Goal: Task Accomplishment & Management: Manage account settings

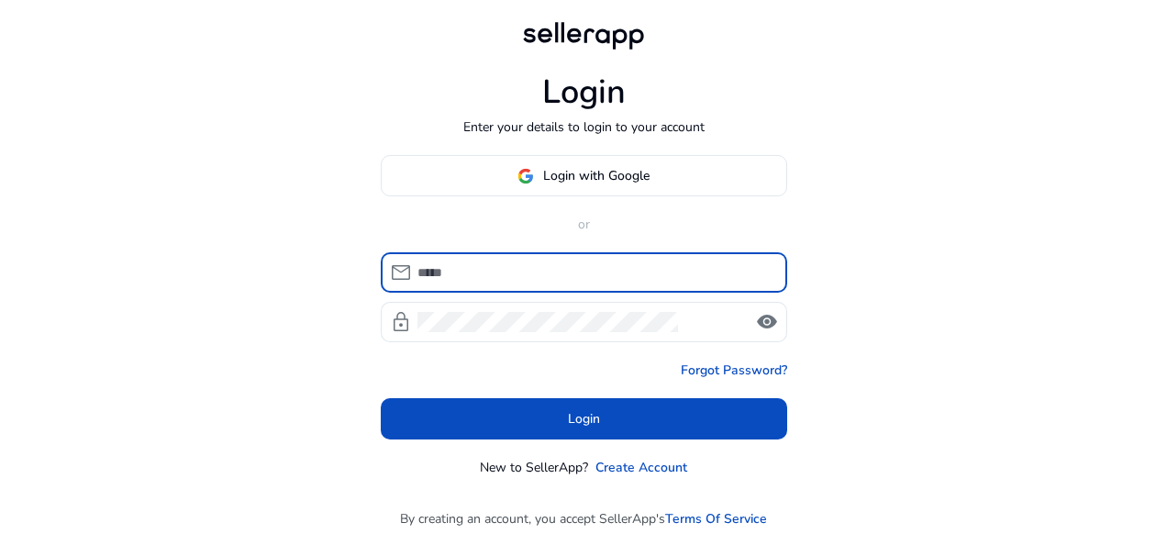
click at [582, 174] on span "Login with Google" at bounding box center [596, 175] width 106 height 19
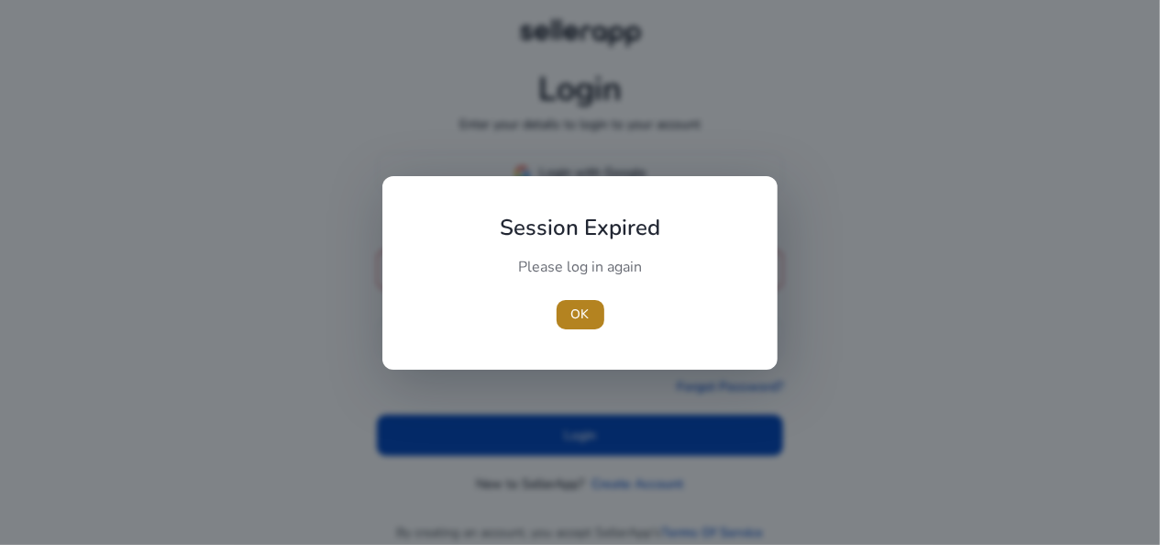
click at [583, 305] on span "OK" at bounding box center [580, 313] width 18 height 19
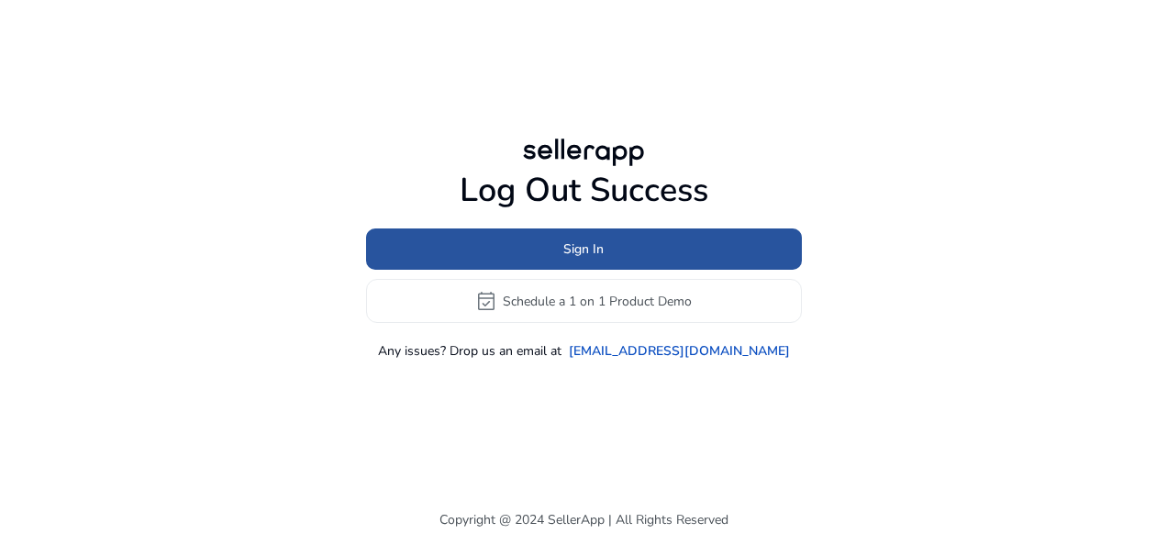
click at [625, 248] on span at bounding box center [584, 249] width 436 height 44
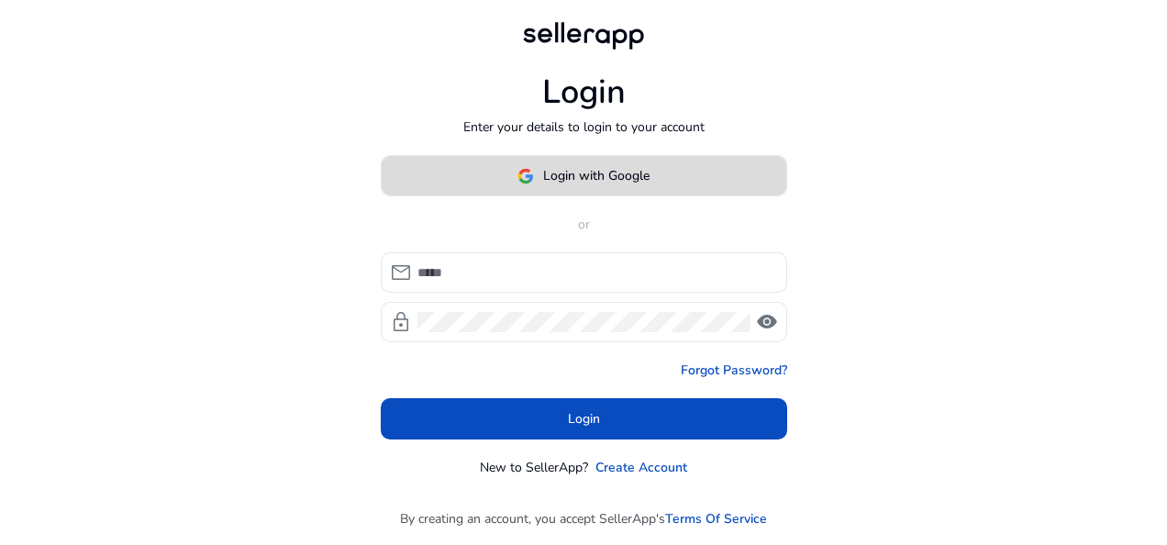
click at [603, 169] on span "Login with Google" at bounding box center [596, 175] width 106 height 19
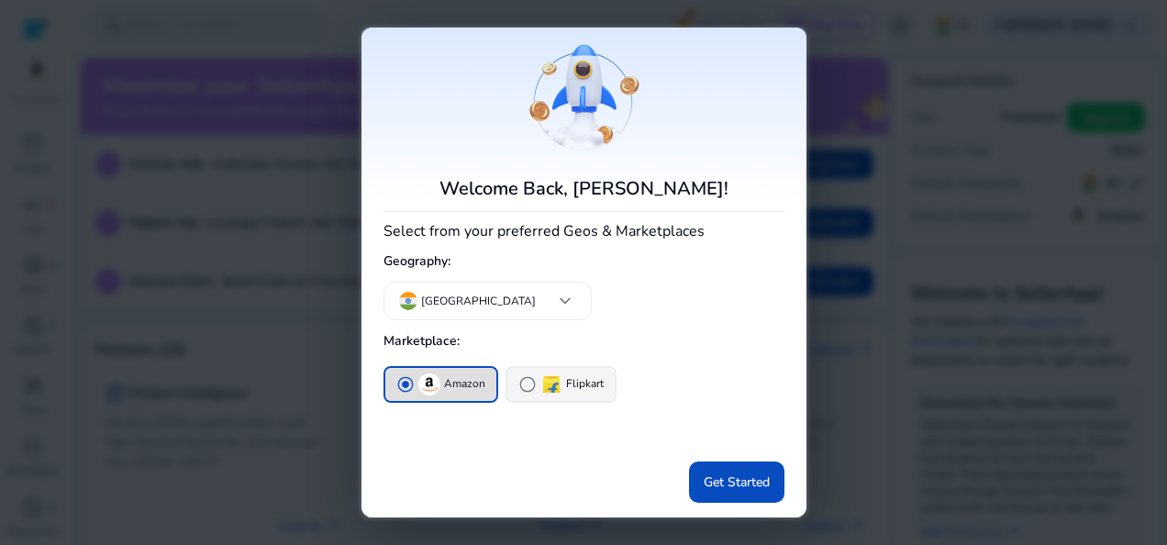
click at [535, 377] on span "radio_button_unchecked" at bounding box center [527, 384] width 18 height 18
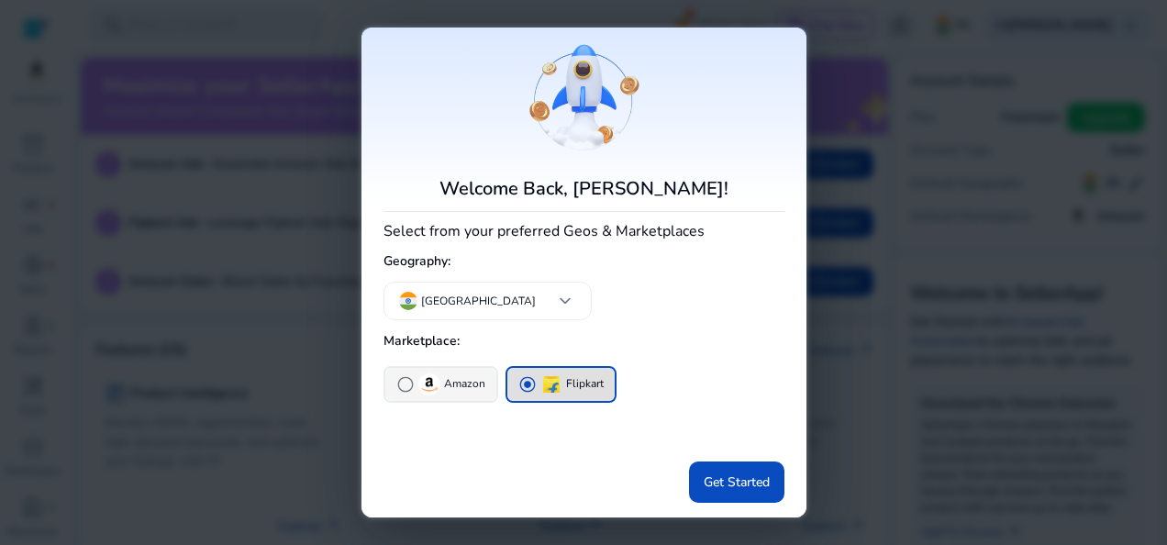
click at [401, 385] on span "radio_button_unchecked" at bounding box center [405, 384] width 18 height 18
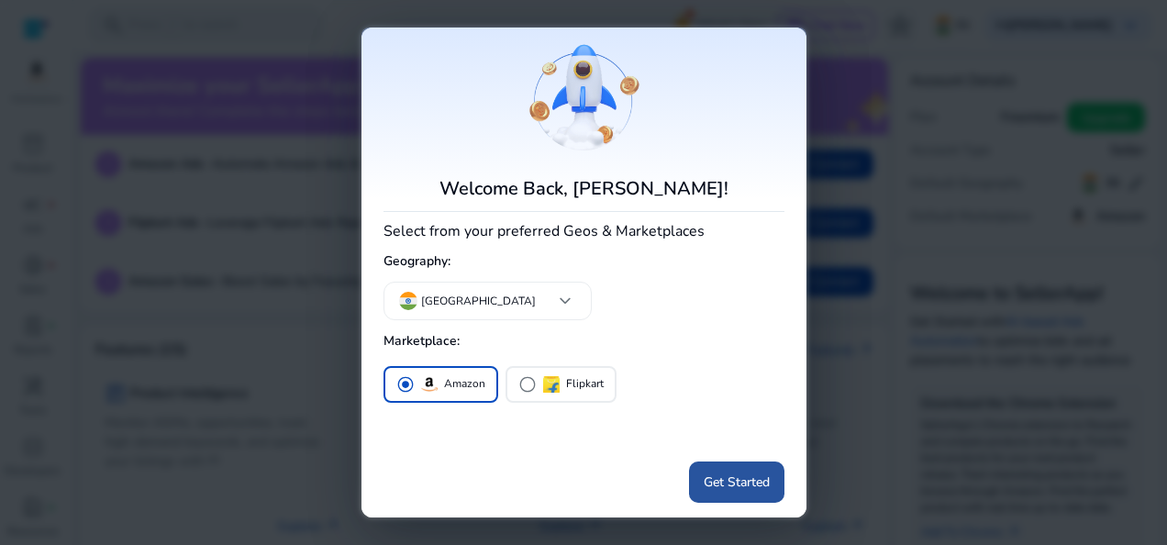
click at [721, 462] on span at bounding box center [736, 481] width 95 height 44
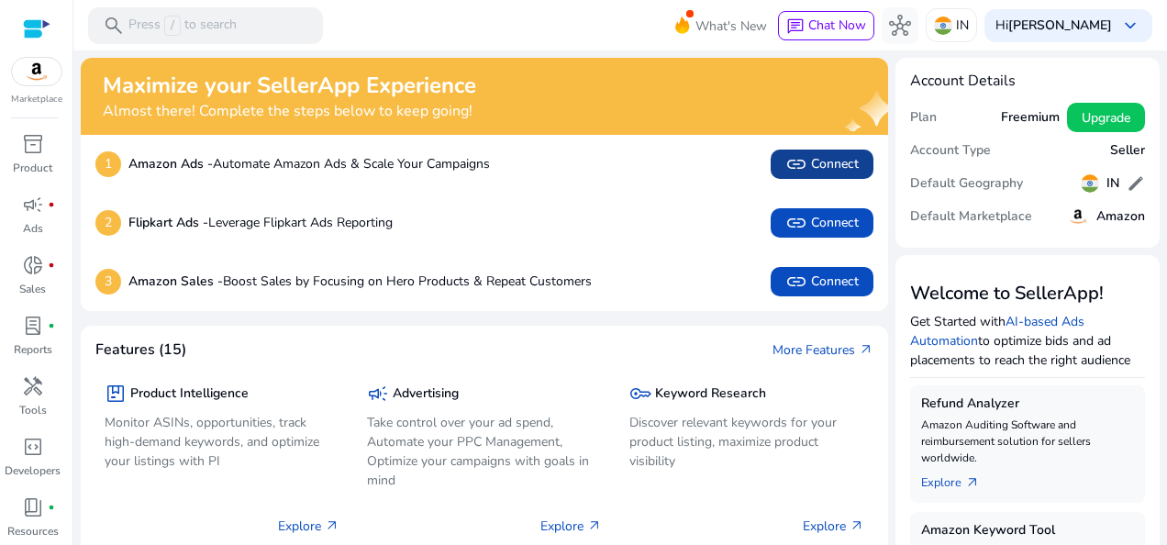
click at [787, 160] on span "link" at bounding box center [796, 164] width 22 height 22
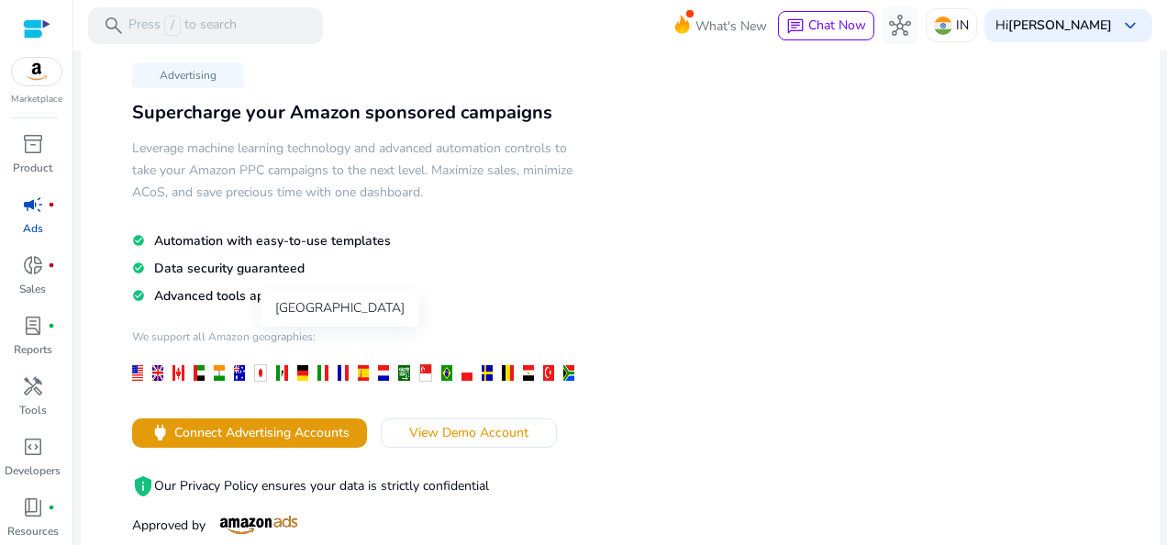
scroll to position [92, 0]
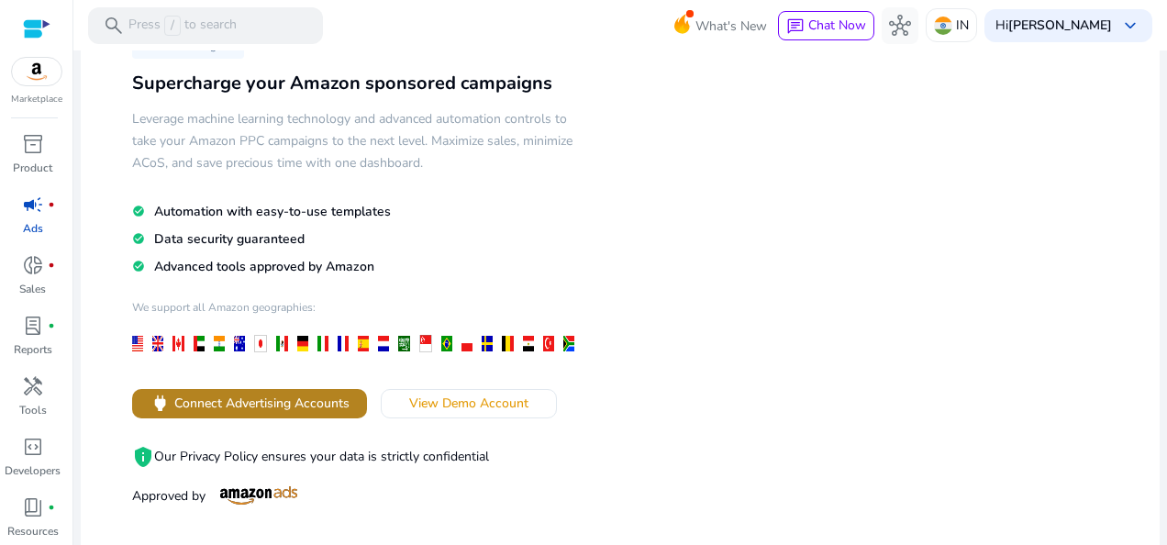
click at [219, 404] on span "Connect Advertising Accounts" at bounding box center [261, 402] width 175 height 19
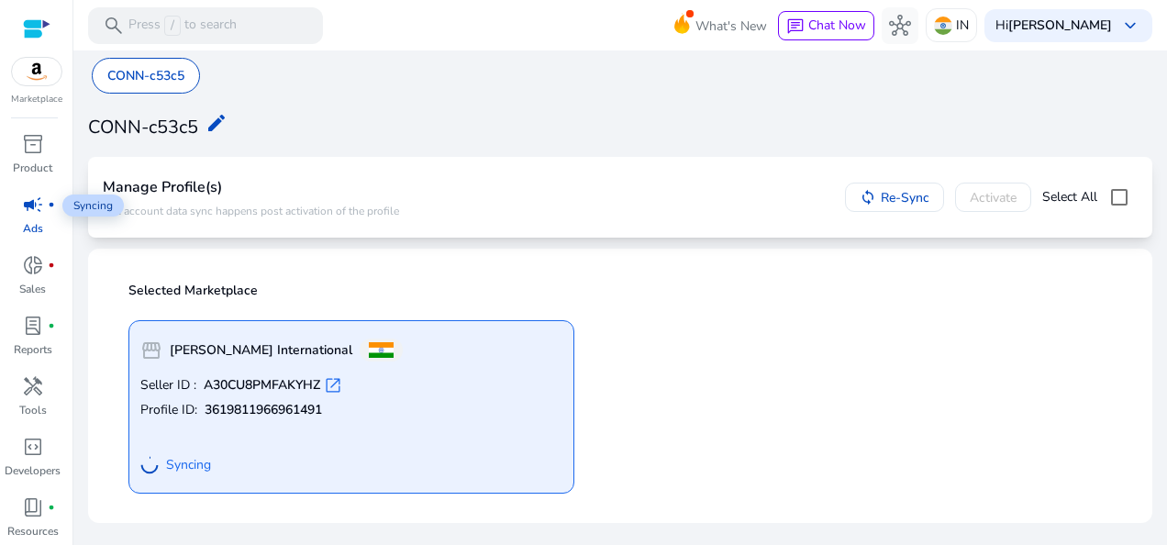
click at [22, 207] on span "campaign" at bounding box center [33, 205] width 22 height 22
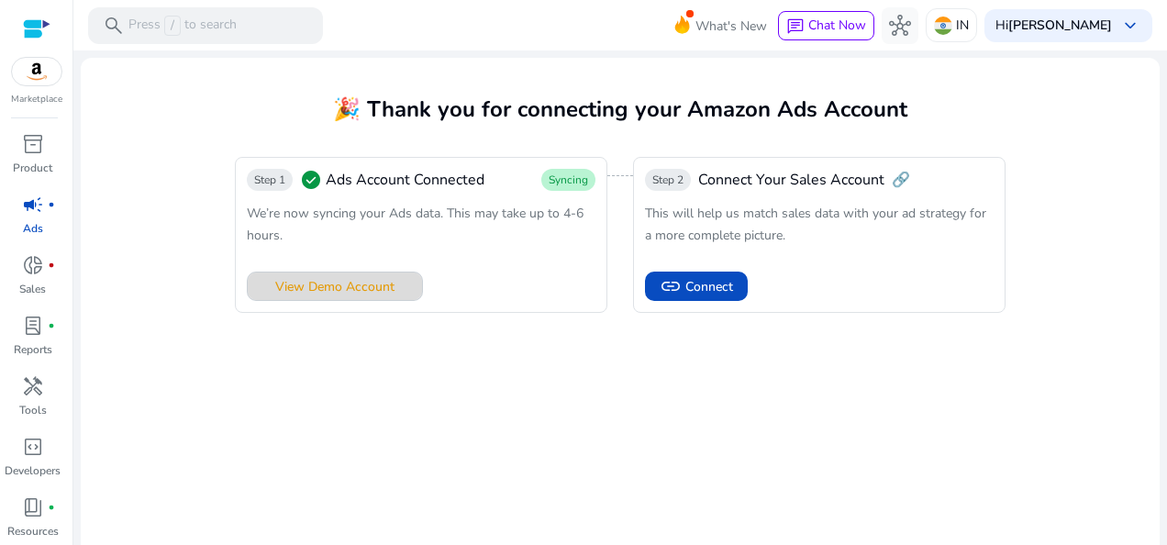
click at [341, 293] on span "View Demo Account" at bounding box center [334, 286] width 119 height 19
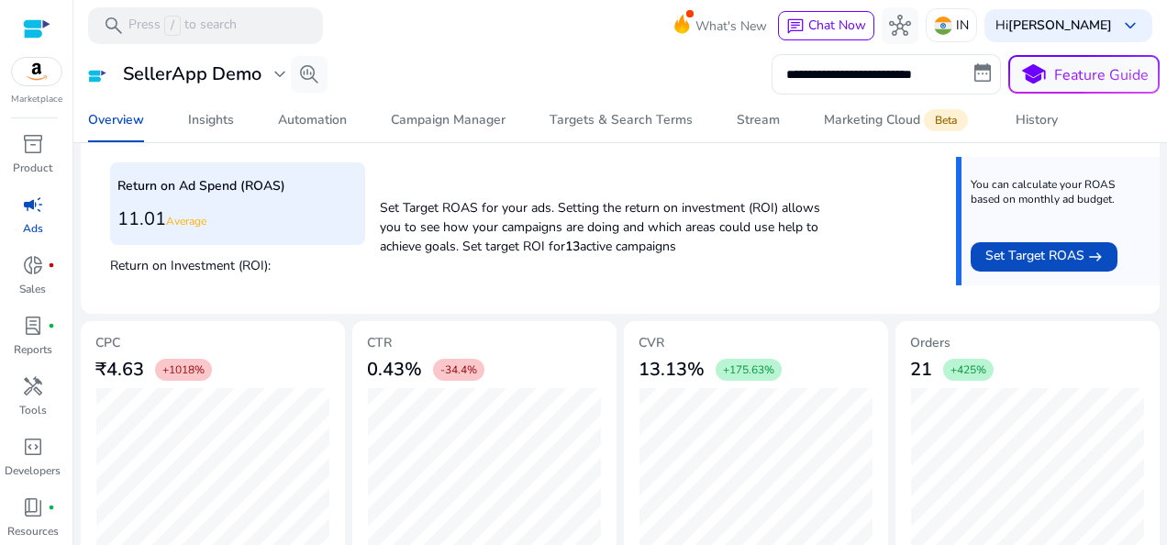
scroll to position [840, 0]
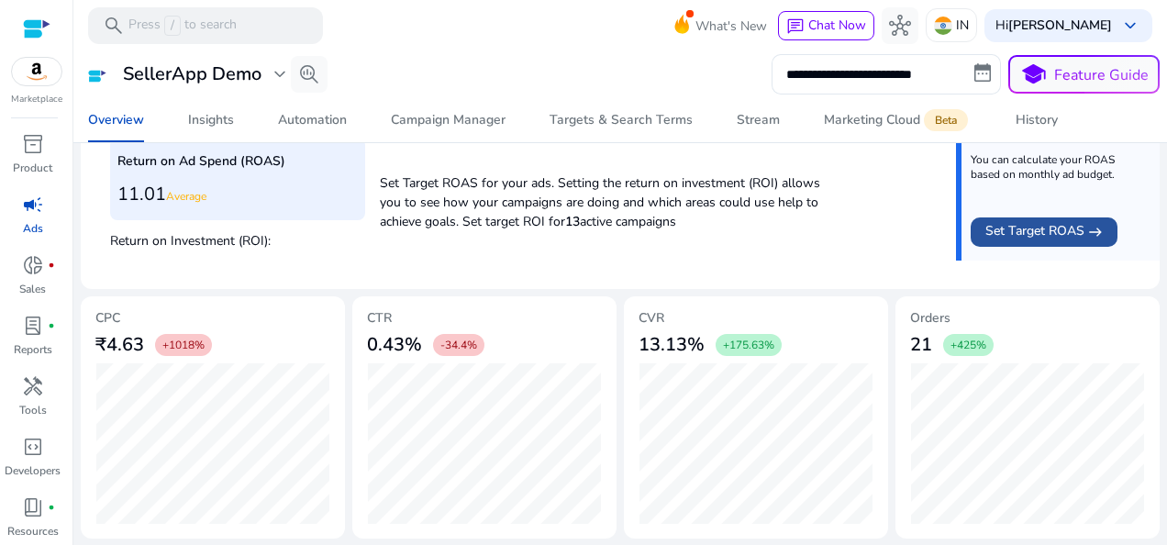
click at [1046, 235] on span "Set Target ROAS" at bounding box center [1034, 232] width 99 height 22
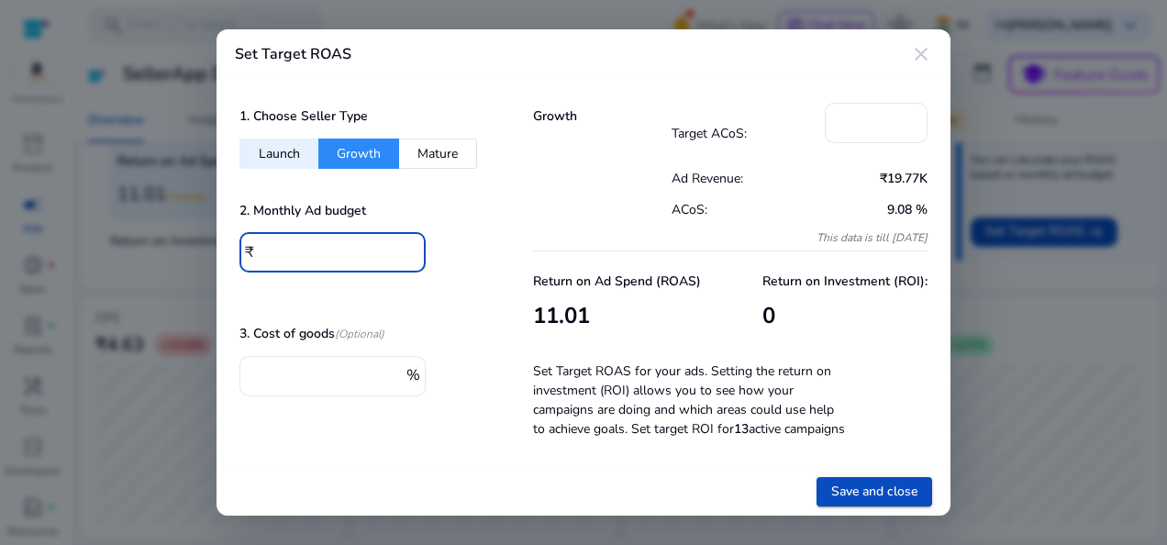
click at [359, 249] on input "*" at bounding box center [335, 250] width 151 height 20
type input "*"
type input "****"
click at [350, 431] on div "1. Choose Seller Type Launch Growth Mature 2. Monthly Ad budget ₹ **** 3. Cost …" at bounding box center [362, 273] width 293 height 387
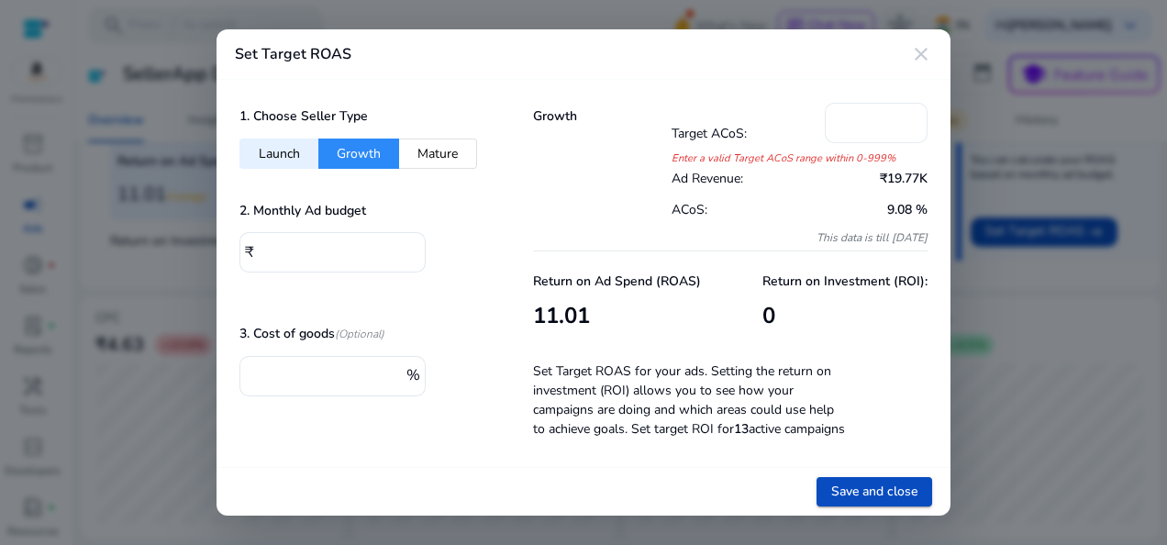
click at [860, 123] on div "*" at bounding box center [875, 123] width 73 height 40
click at [860, 112] on input "*" at bounding box center [875, 121] width 73 height 20
drag, startPoint x: 860, startPoint y: 112, endPoint x: 831, endPoint y: 112, distance: 29.3
click at [831, 112] on div "*" at bounding box center [876, 123] width 103 height 40
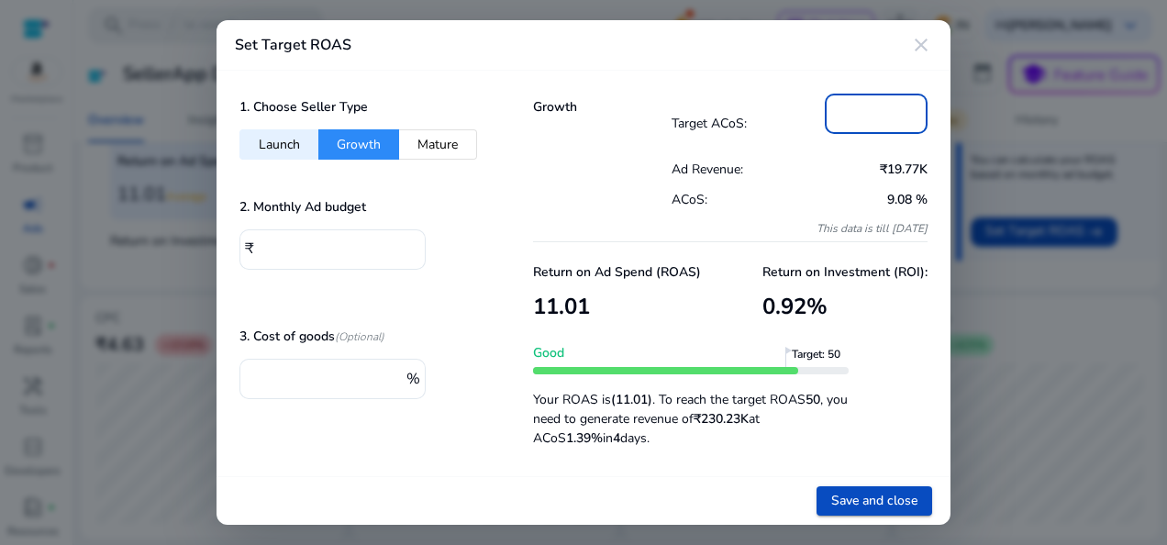
type input "*"
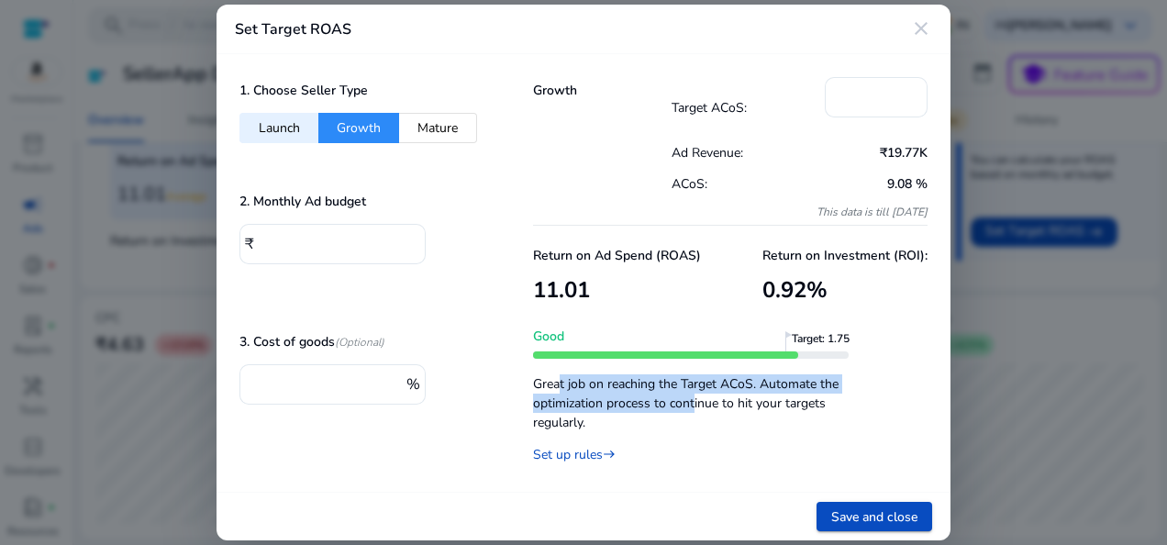
drag, startPoint x: 554, startPoint y: 387, endPoint x: 688, endPoint y: 394, distance: 134.1
click at [688, 394] on p "Great job on reaching the Target ACoS. Automate the optimization process to con…" at bounding box center [690, 398] width 315 height 67
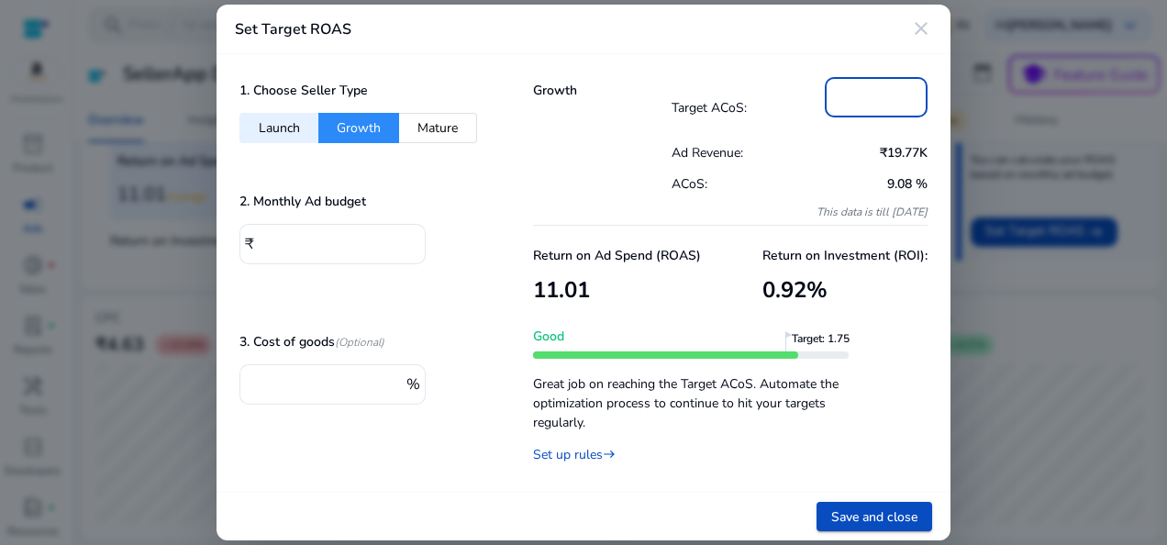
drag, startPoint x: 902, startPoint y: 88, endPoint x: 798, endPoint y: 88, distance: 104.6
click at [798, 88] on div "Target ACoS: **" at bounding box center [799, 107] width 257 height 60
type input "**"
click at [843, 417] on p "Great job on reaching the Target ACoS. Automate the optimization process to con…" at bounding box center [690, 398] width 315 height 67
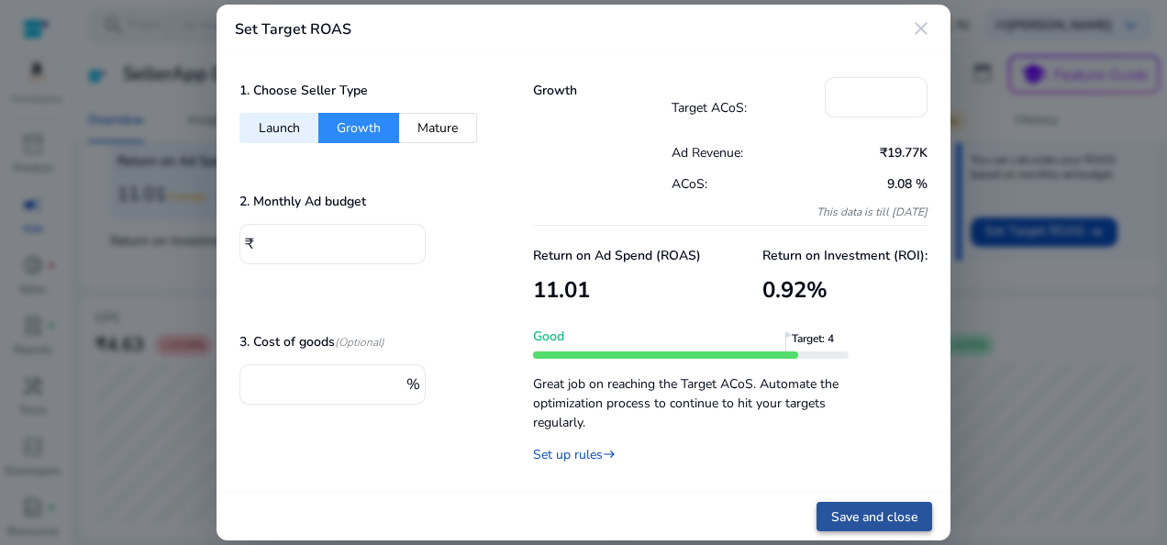
click at [870, 522] on span "Save and close" at bounding box center [874, 516] width 86 height 19
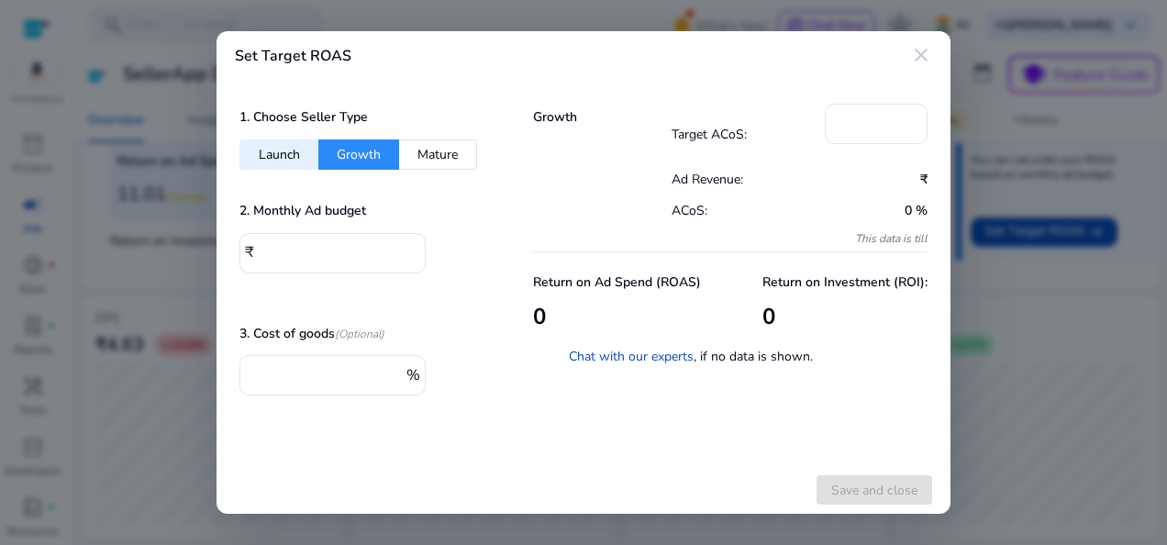
type input "*"
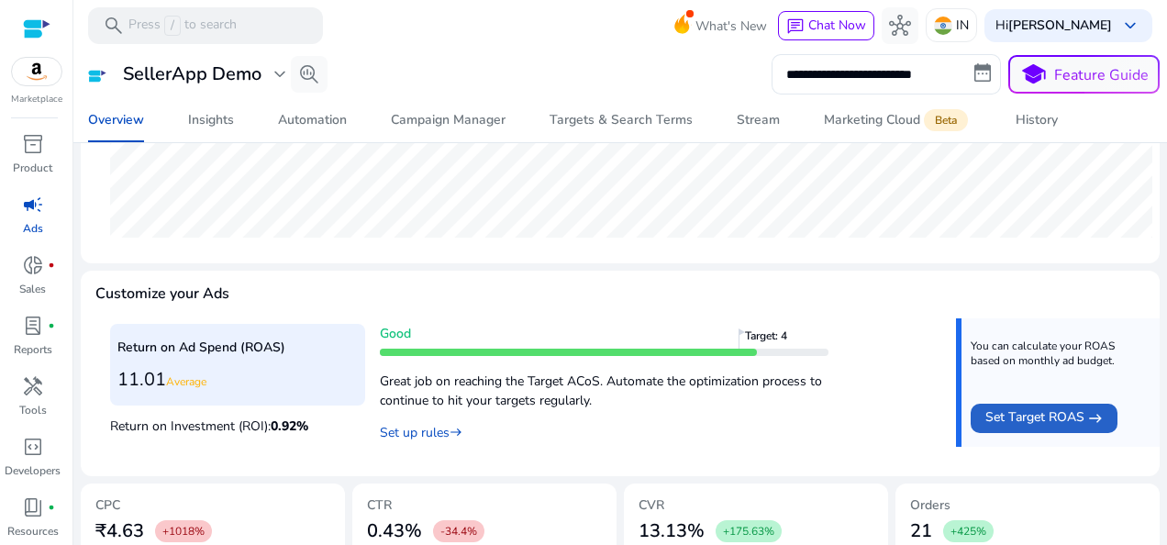
scroll to position [567, 0]
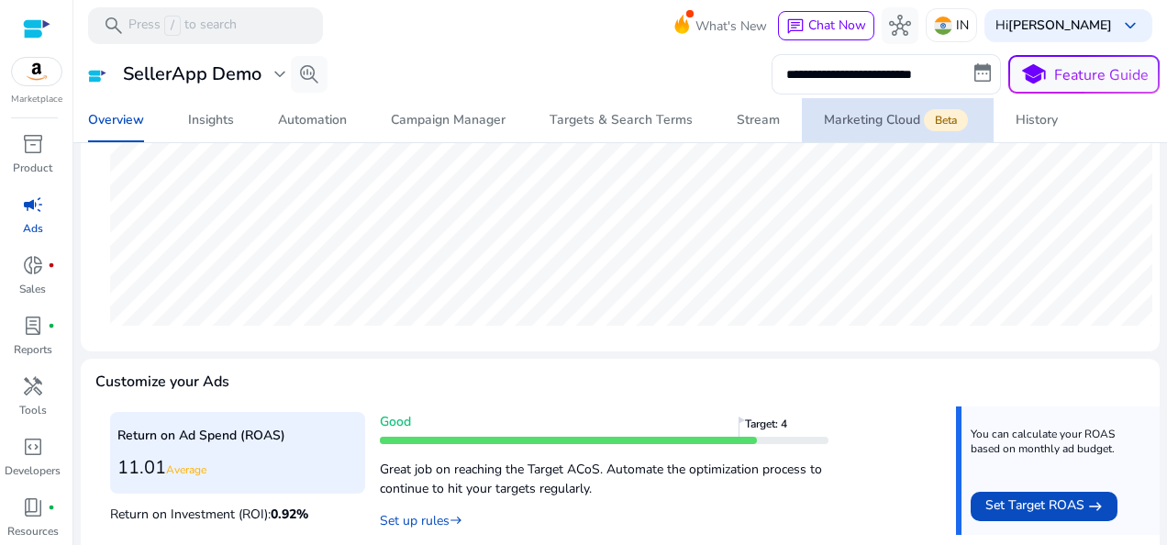
click at [887, 130] on span "Marketing Cloud Beta" at bounding box center [898, 120] width 148 height 44
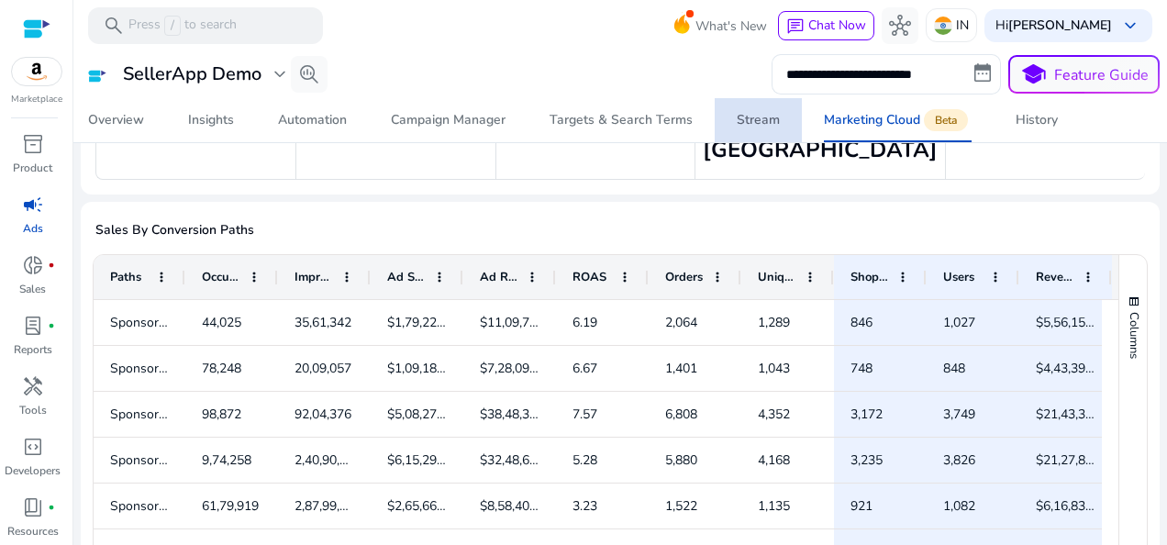
click at [762, 123] on div "Stream" at bounding box center [757, 120] width 43 height 13
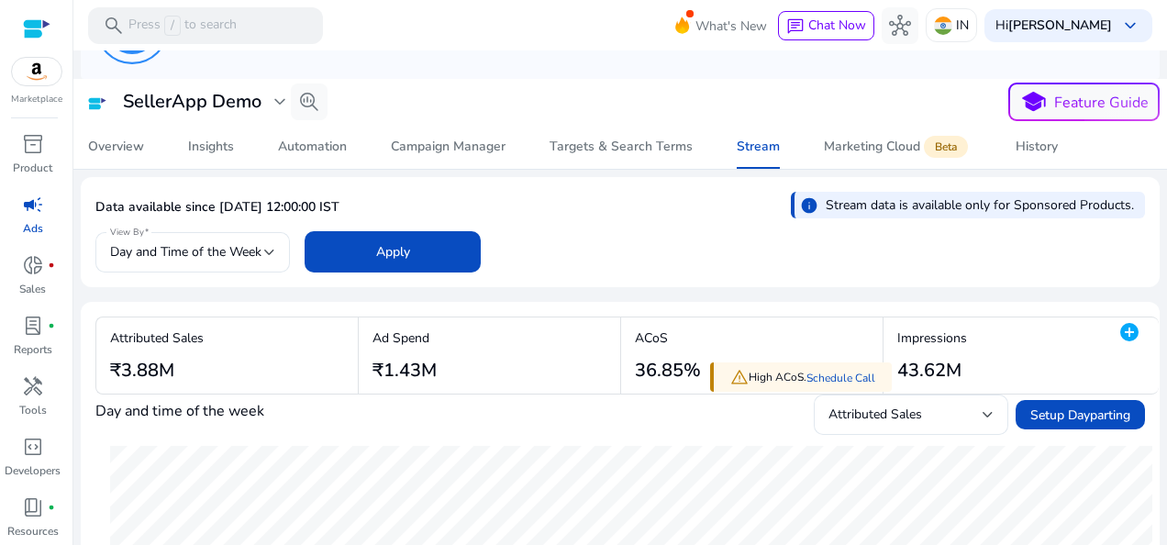
scroll to position [92, 0]
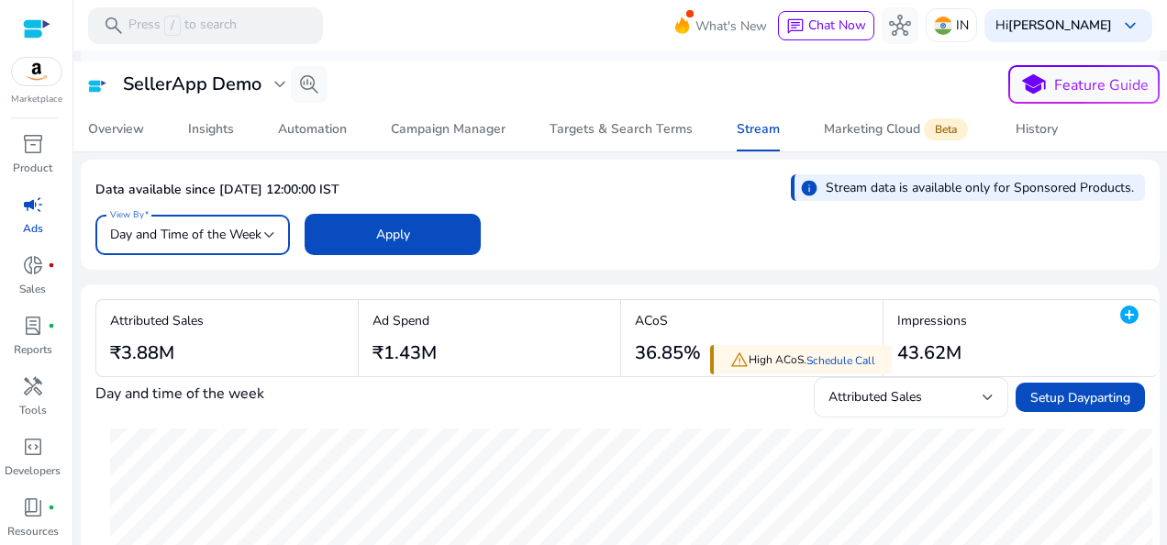
click at [229, 244] on div "Day and Time of the Week" at bounding box center [192, 235] width 165 height 22
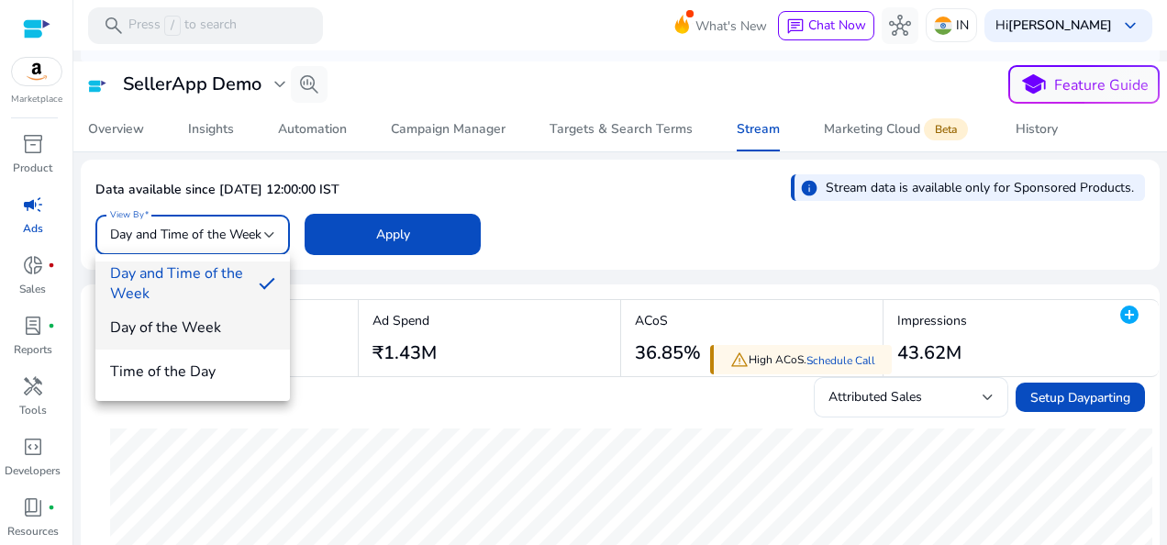
click at [215, 327] on span "Day of the Week" at bounding box center [192, 327] width 165 height 20
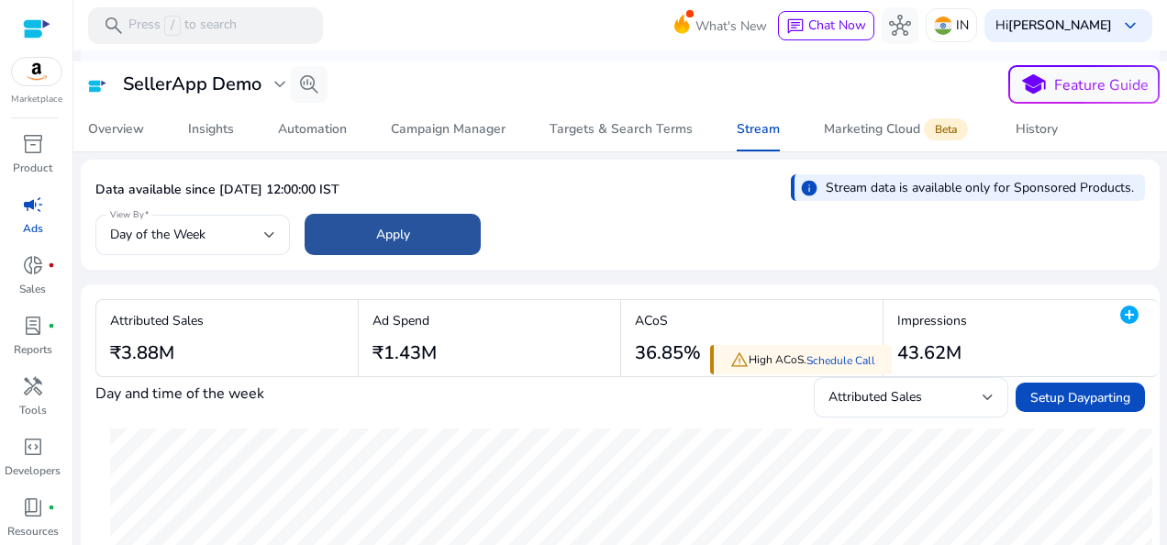
click at [372, 231] on span at bounding box center [392, 235] width 176 height 44
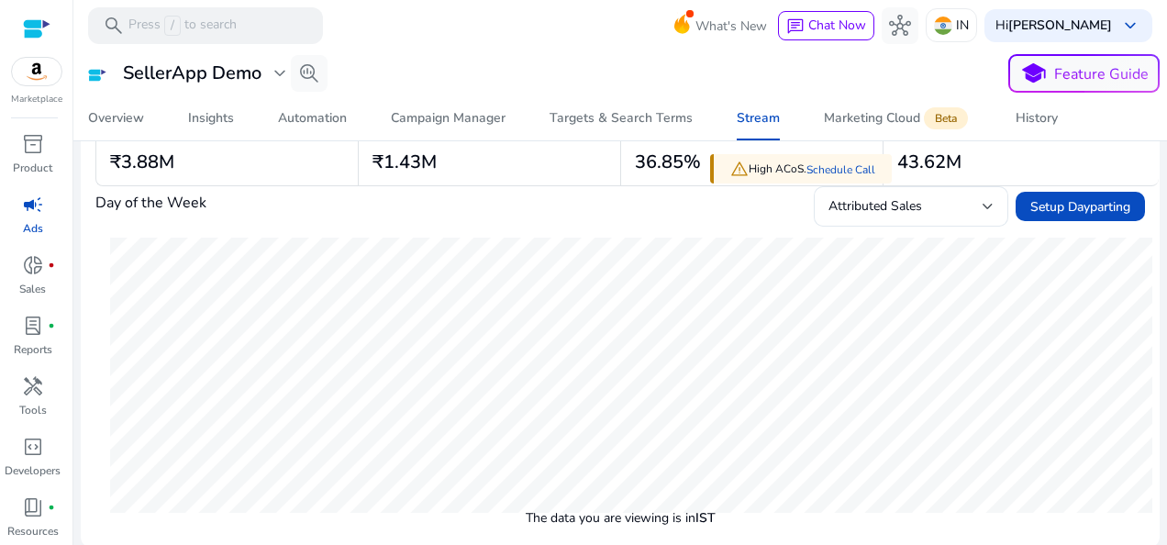
scroll to position [284, 0]
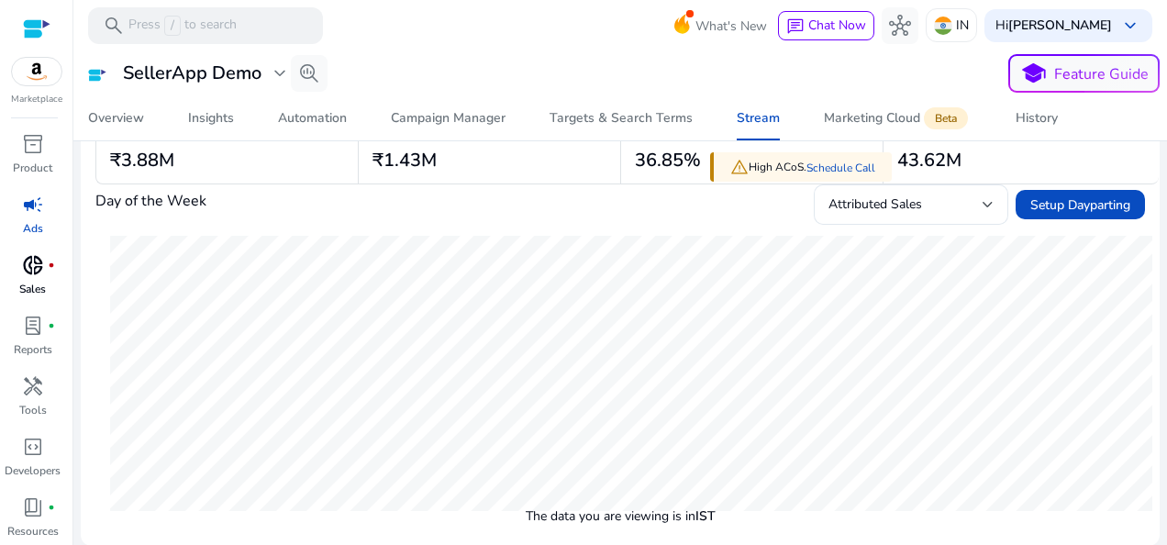
click at [33, 281] on p "Sales" at bounding box center [32, 289] width 27 height 17
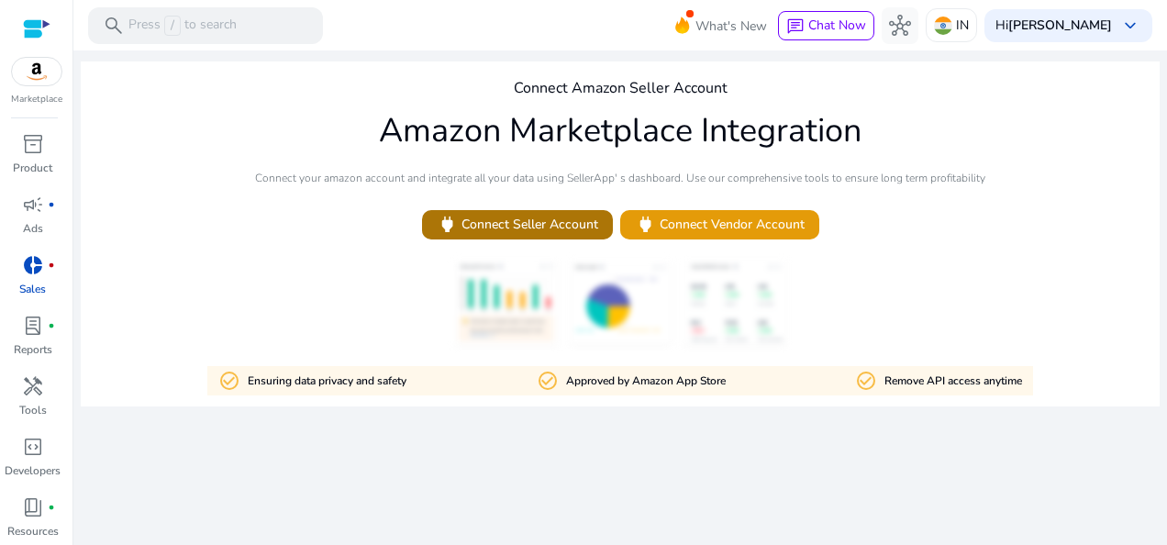
click at [536, 216] on span "power Connect Seller Account" at bounding box center [517, 224] width 161 height 21
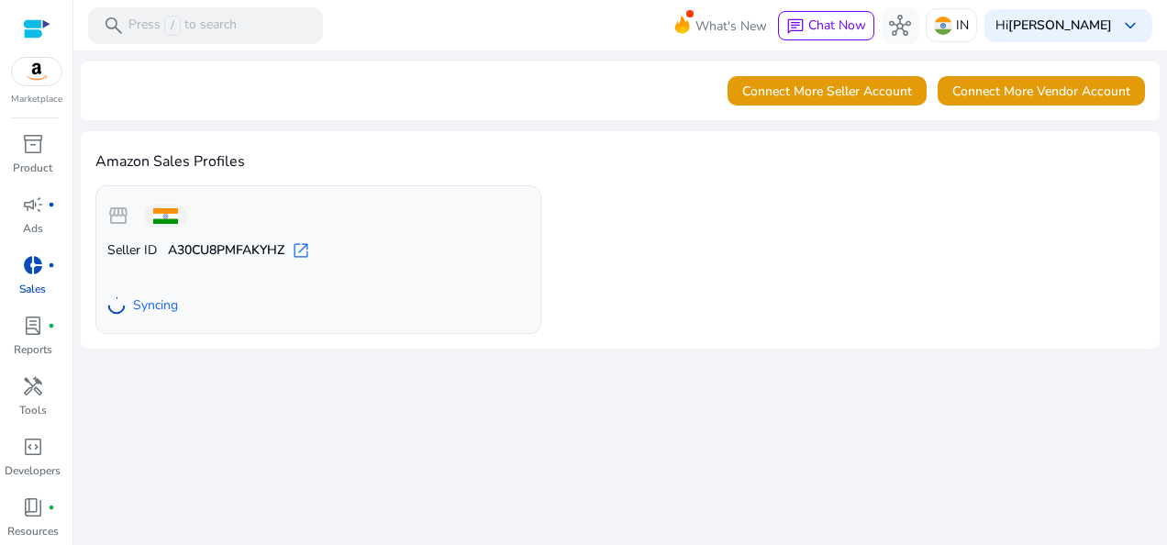
click at [40, 85] on div at bounding box center [36, 71] width 51 height 29
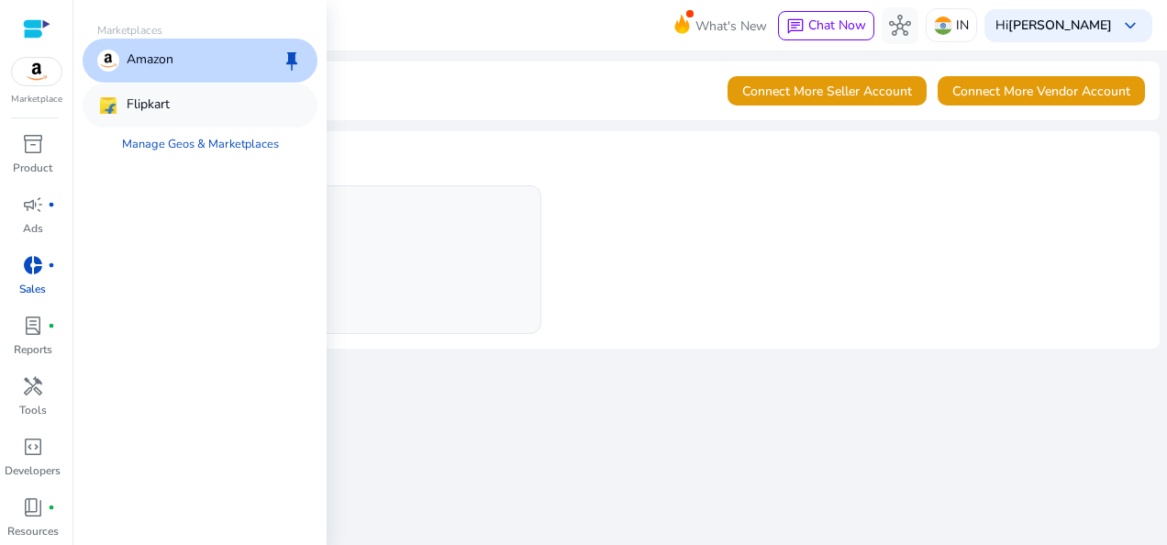
click at [134, 99] on p "Flipkart" at bounding box center [148, 105] width 43 height 22
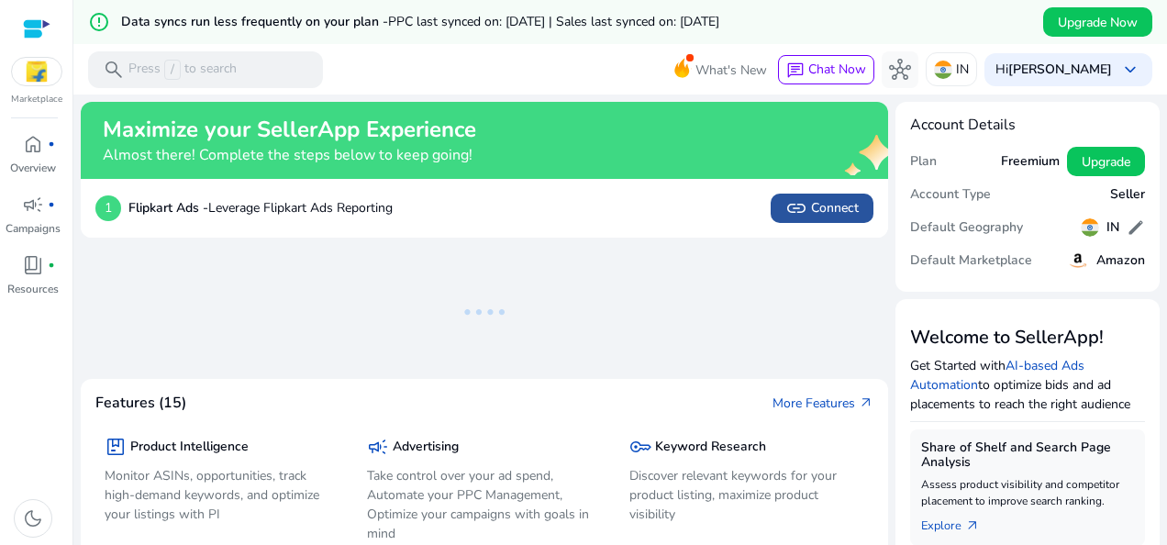
click at [811, 211] on span "link Connect" at bounding box center [821, 208] width 73 height 22
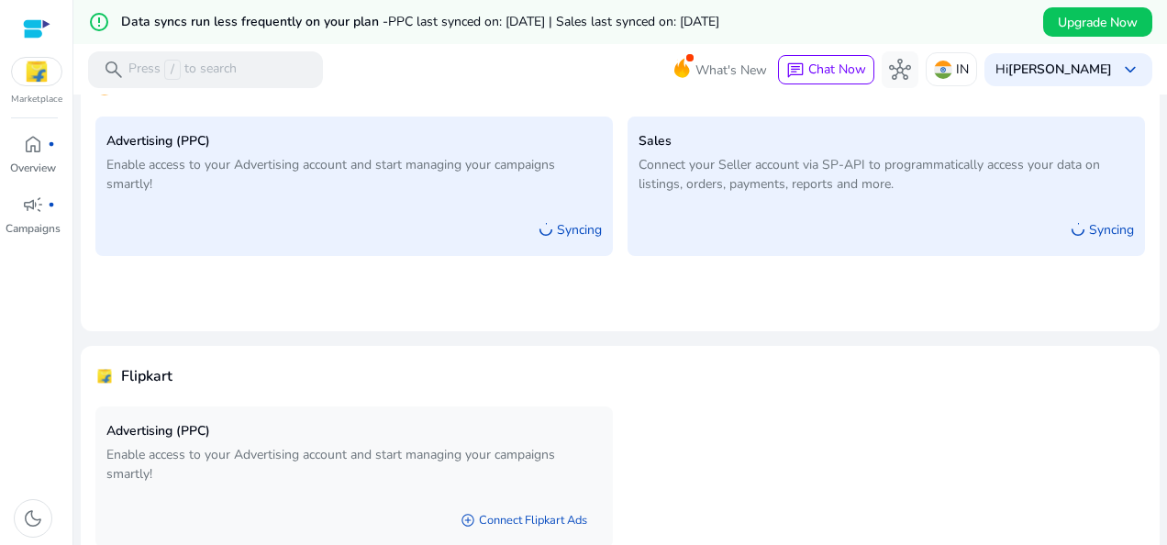
scroll to position [240, 0]
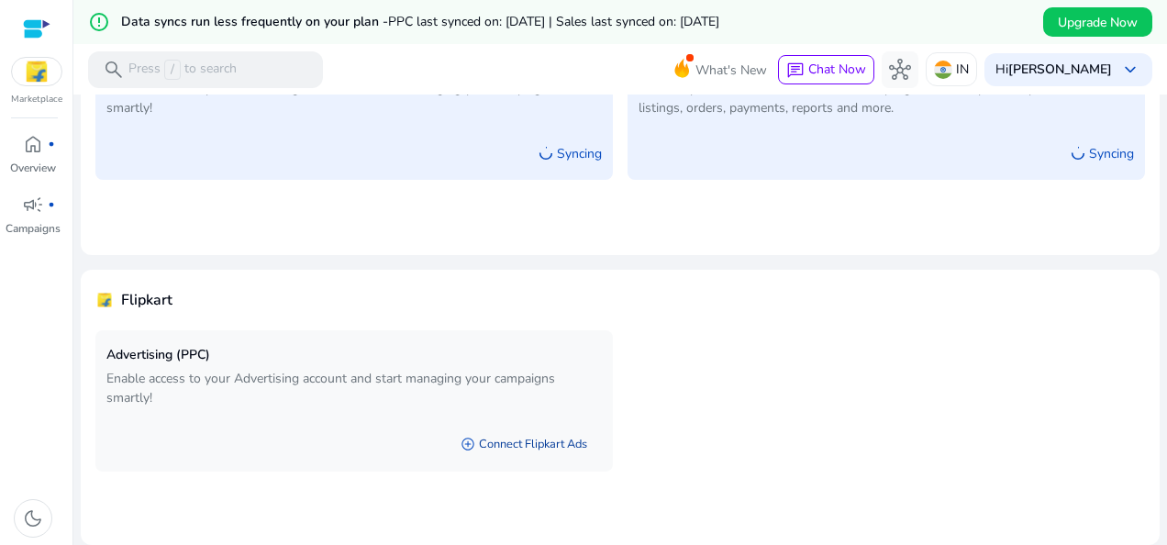
click at [517, 438] on link "add_circle Connect Flipkart Ads" at bounding box center [524, 443] width 156 height 33
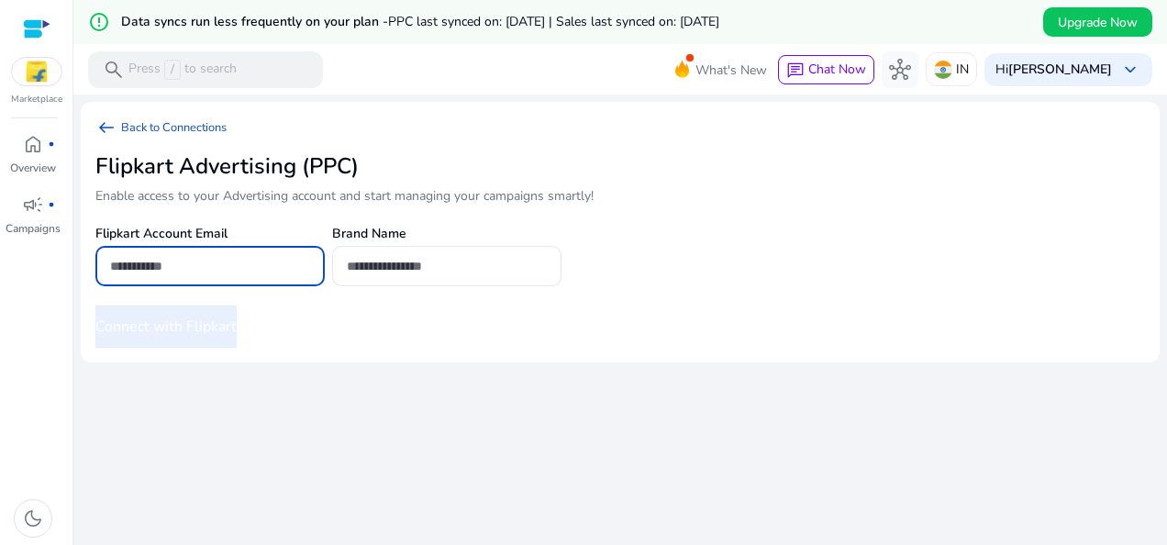
click at [222, 267] on input "email" at bounding box center [210, 266] width 200 height 20
click at [609, 304] on div "Flipkart Account Email Brand Name" at bounding box center [445, 262] width 700 height 85
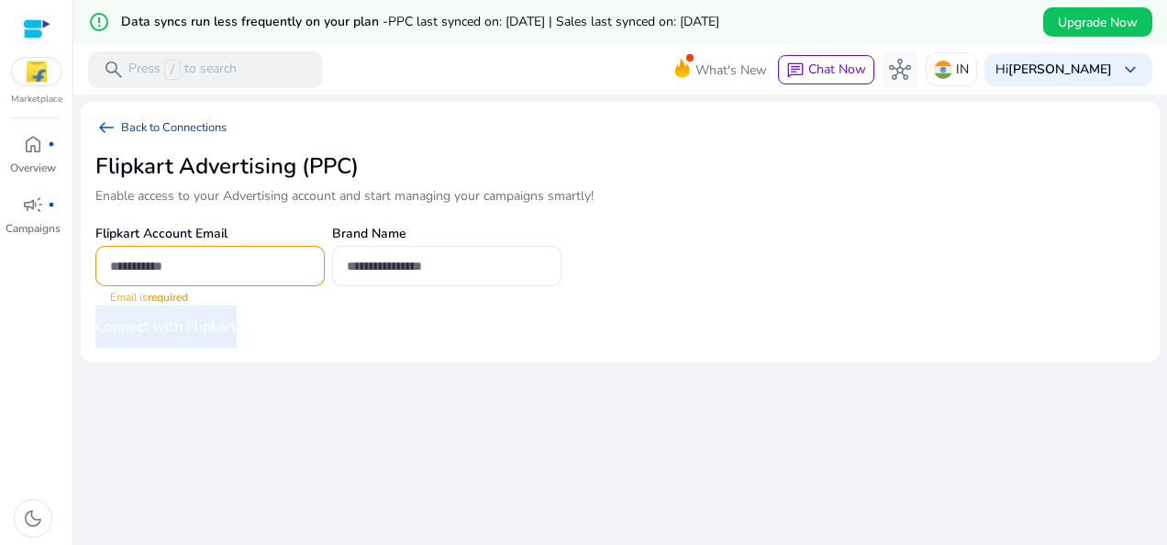
click at [108, 130] on span "arrow_left_alt" at bounding box center [106, 127] width 22 height 22
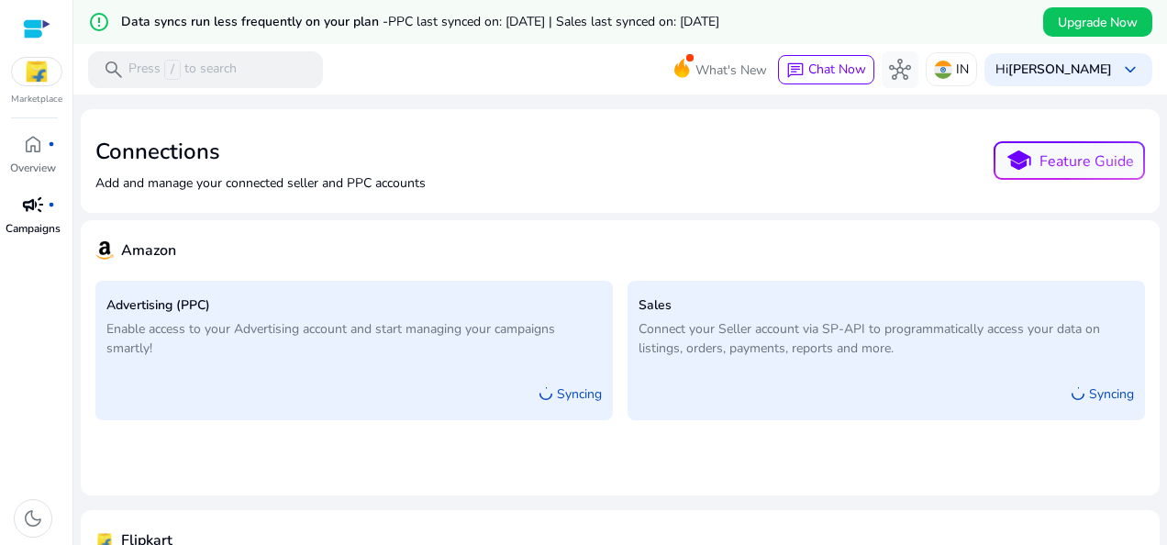
click at [39, 224] on p "Campaigns" at bounding box center [33, 228] width 55 height 17
click at [35, 39] on div at bounding box center [37, 29] width 28 height 28
click at [33, 58] on img at bounding box center [37, 72] width 50 height 28
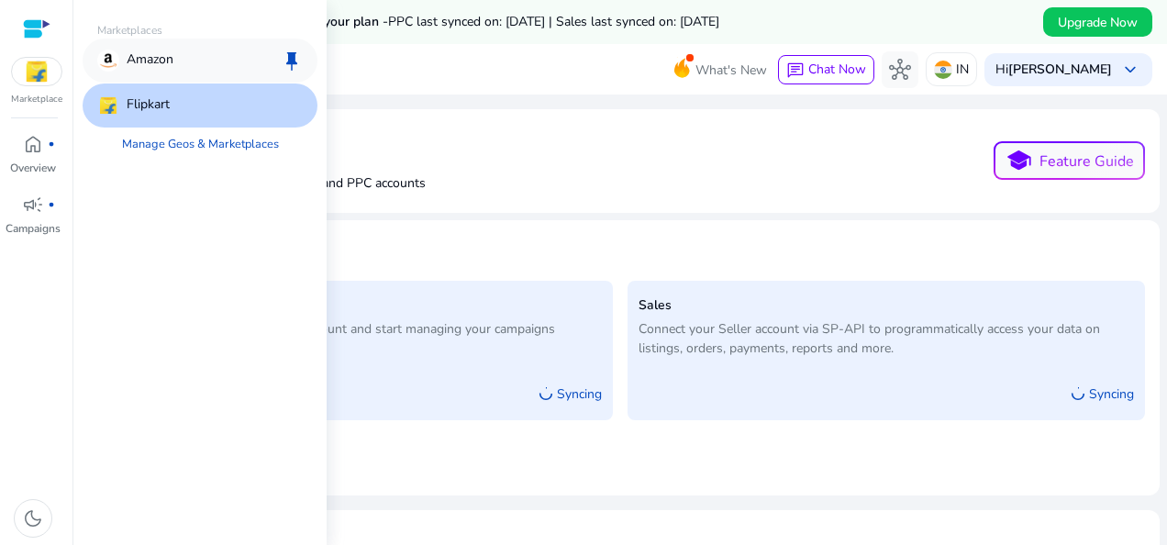
click at [147, 60] on p "Amazon" at bounding box center [150, 61] width 47 height 22
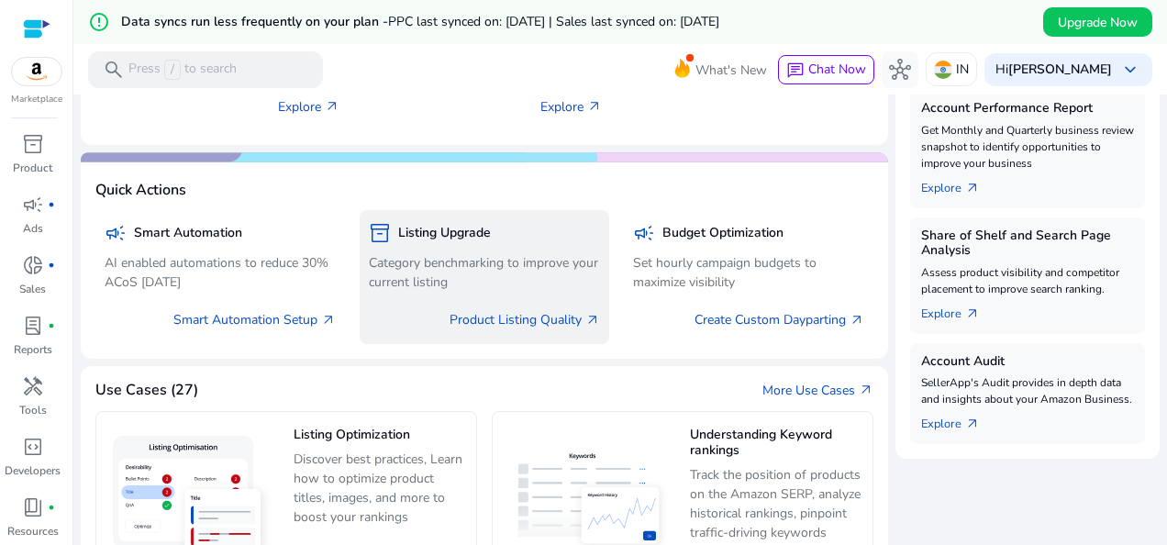
scroll to position [917, 0]
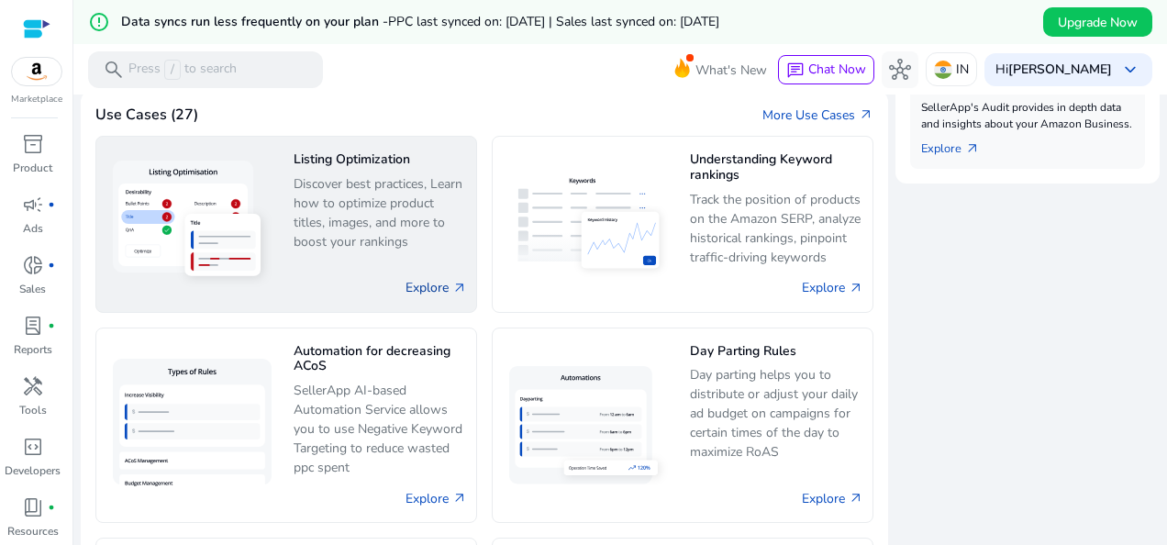
click at [407, 279] on link "Explore arrow_outward" at bounding box center [435, 287] width 61 height 19
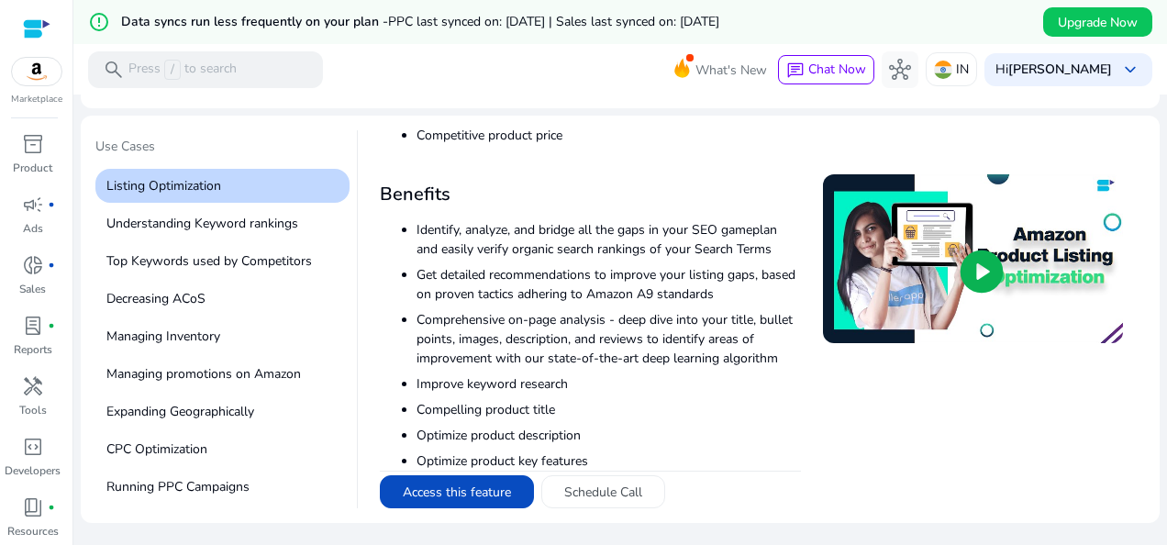
scroll to position [493, 0]
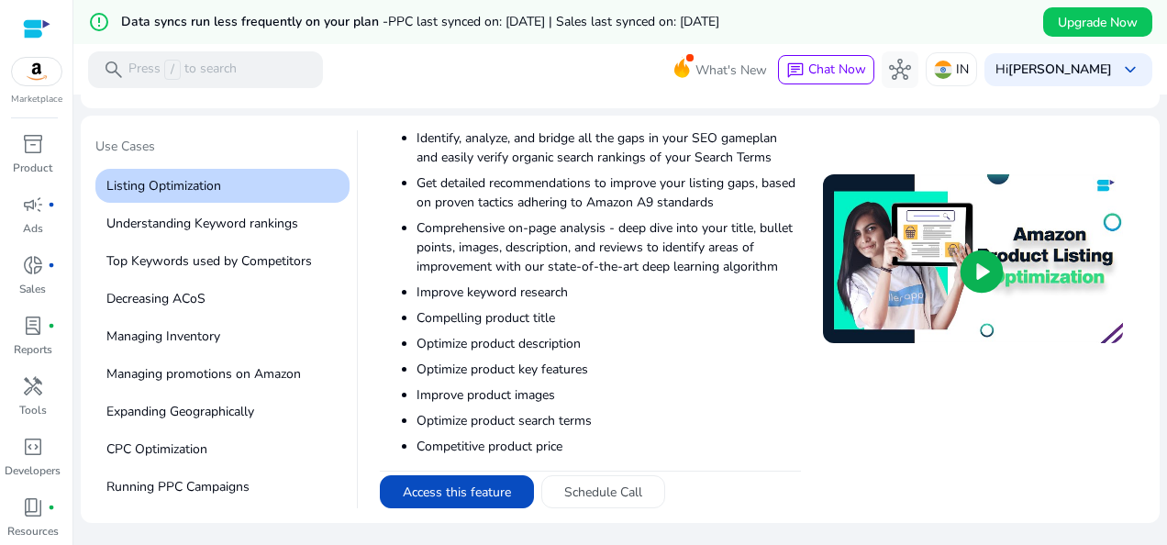
drag, startPoint x: 370, startPoint y: 228, endPoint x: 660, endPoint y: 436, distance: 357.1
click at [660, 436] on div "Listing Optimization Listing Optimization Listing Quality Amazon SEO Effective …" at bounding box center [751, 319] width 787 height 378
copy div "Effective product listings are essential for attracting customers. SellerApp as…"
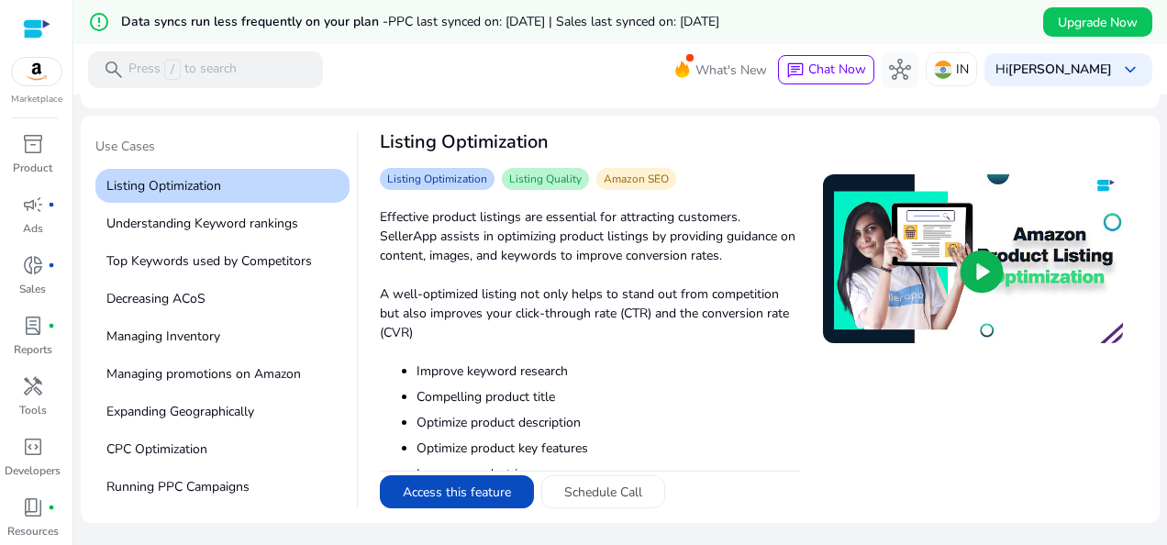
scroll to position [0, 0]
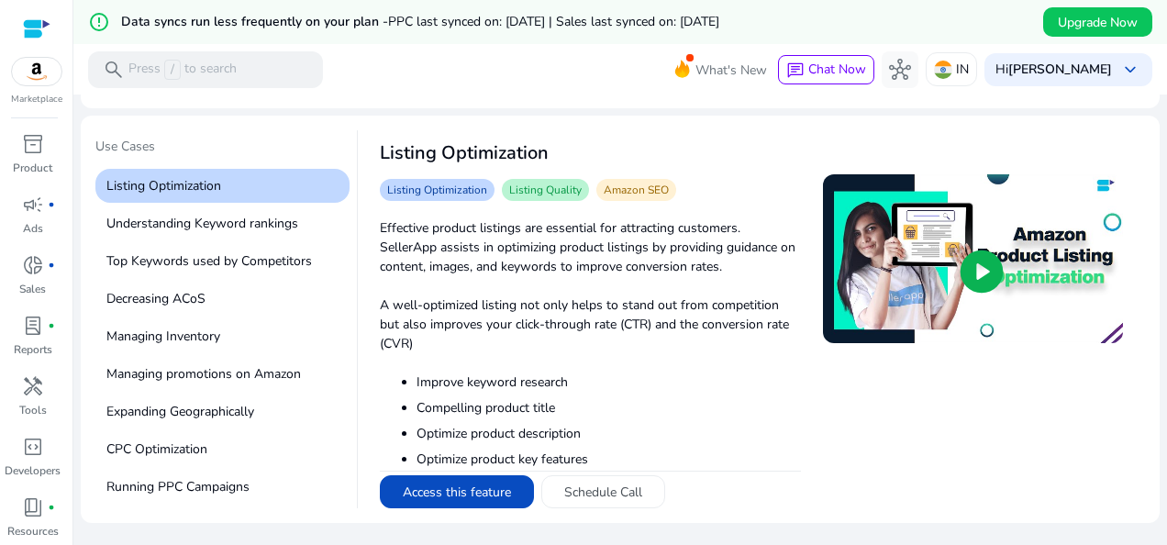
click at [553, 190] on span "Listing Quality" at bounding box center [545, 190] width 72 height 15
click at [646, 185] on span "Amazon SEO" at bounding box center [635, 190] width 65 height 15
click at [625, 199] on span "Amazon SEO" at bounding box center [636, 190] width 80 height 22
click at [411, 223] on p "Effective product listings are essential for attracting customers. SellerApp as…" at bounding box center [590, 247] width 421 height 58
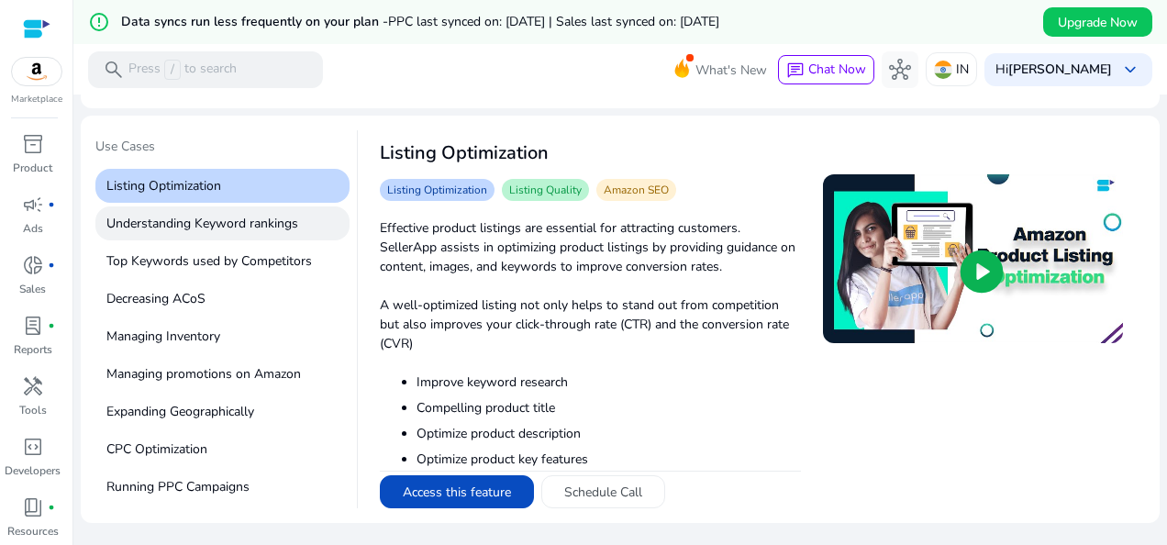
click at [167, 222] on p "Understanding Keyword rankings" at bounding box center [222, 223] width 254 height 34
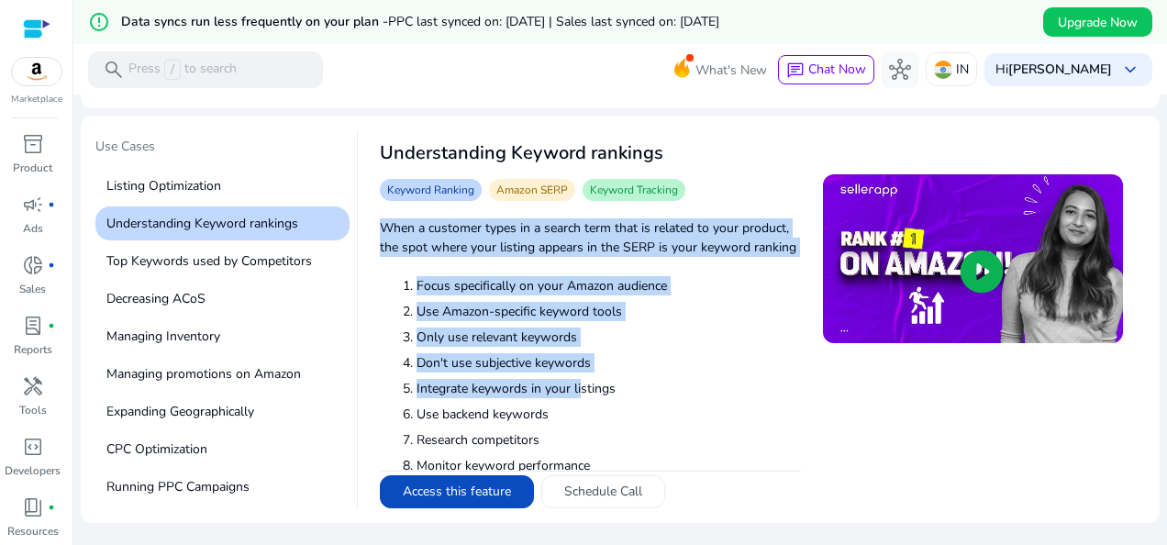
drag, startPoint x: 365, startPoint y: 216, endPoint x: 581, endPoint y: 387, distance: 275.6
click at [581, 390] on div "Understanding Keyword rankings Keyword Ranking Amazon SERP Keyword Tracking Whe…" at bounding box center [751, 319] width 787 height 378
click at [530, 321] on li "Use Amazon-specific keyword tools" at bounding box center [608, 311] width 384 height 19
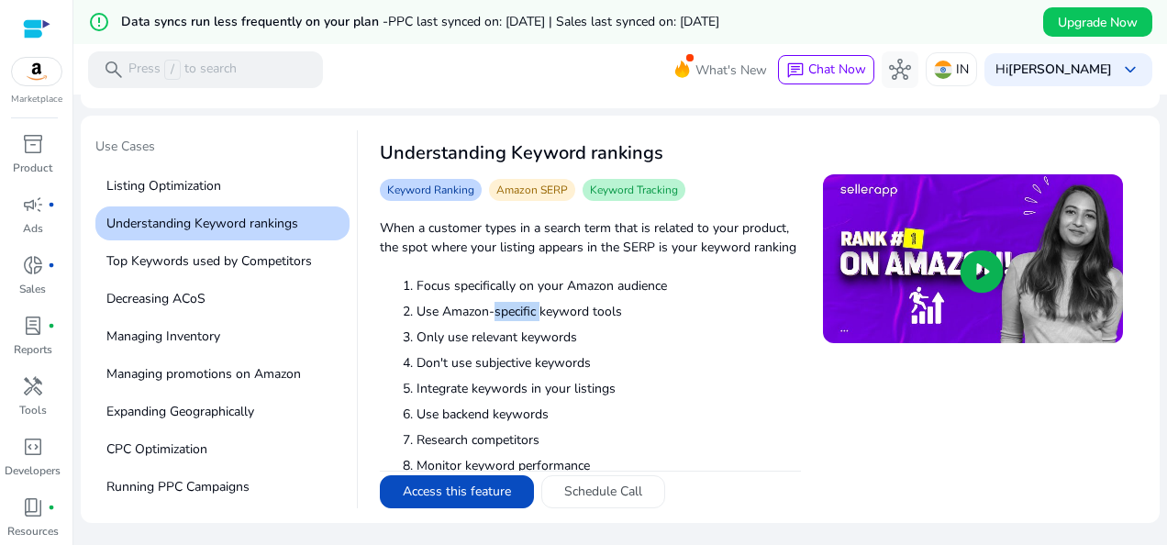
click at [530, 321] on li "Use Amazon-specific keyword tools" at bounding box center [608, 311] width 384 height 19
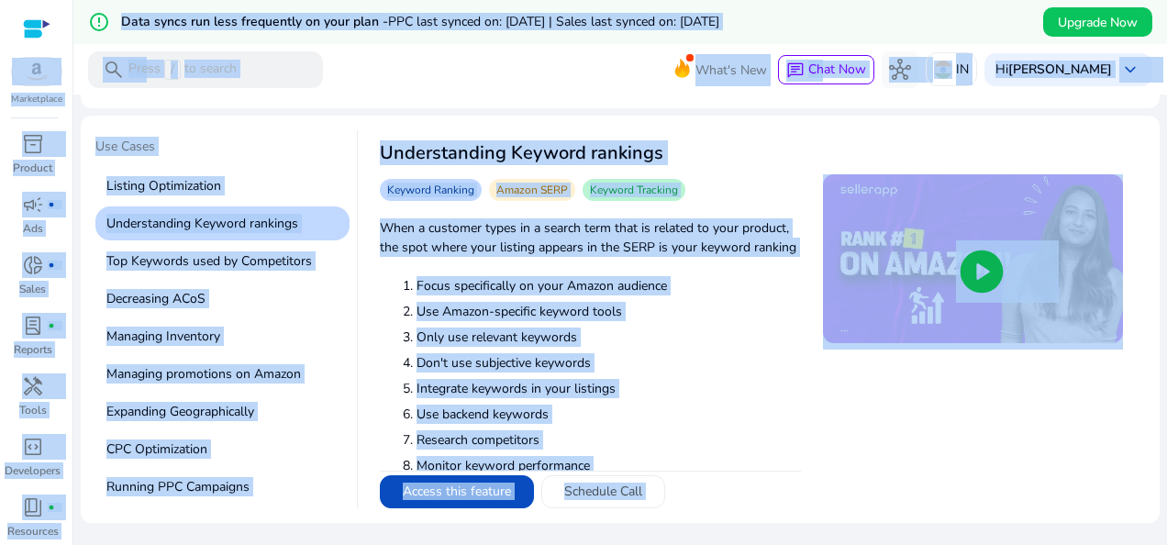
click at [742, 398] on li "Integrate keywords in your listings" at bounding box center [608, 388] width 384 height 19
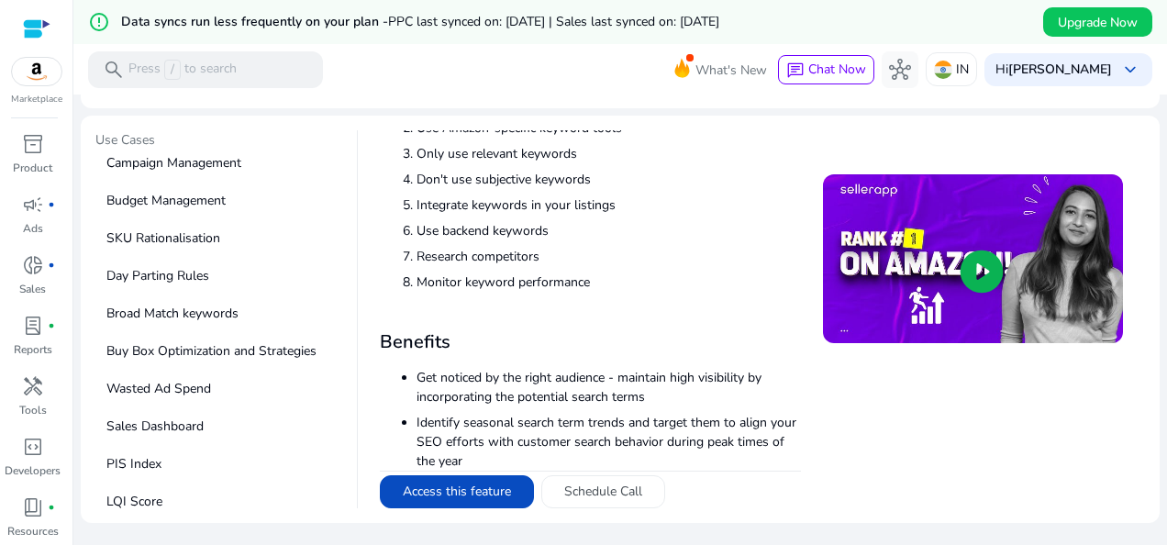
scroll to position [671, 0]
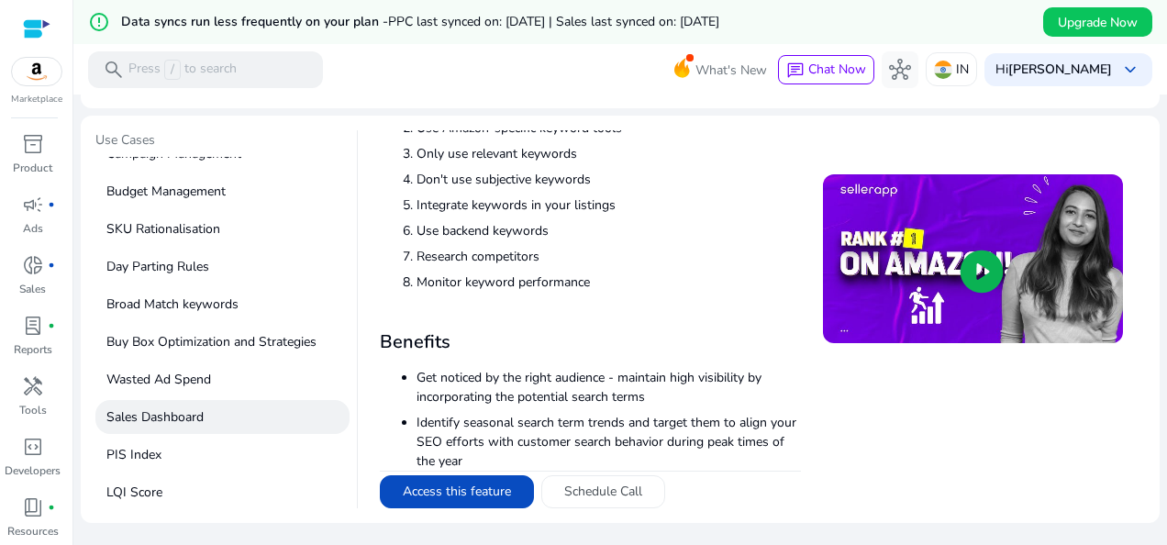
click at [189, 415] on p "Sales Dashboard" at bounding box center [222, 417] width 254 height 34
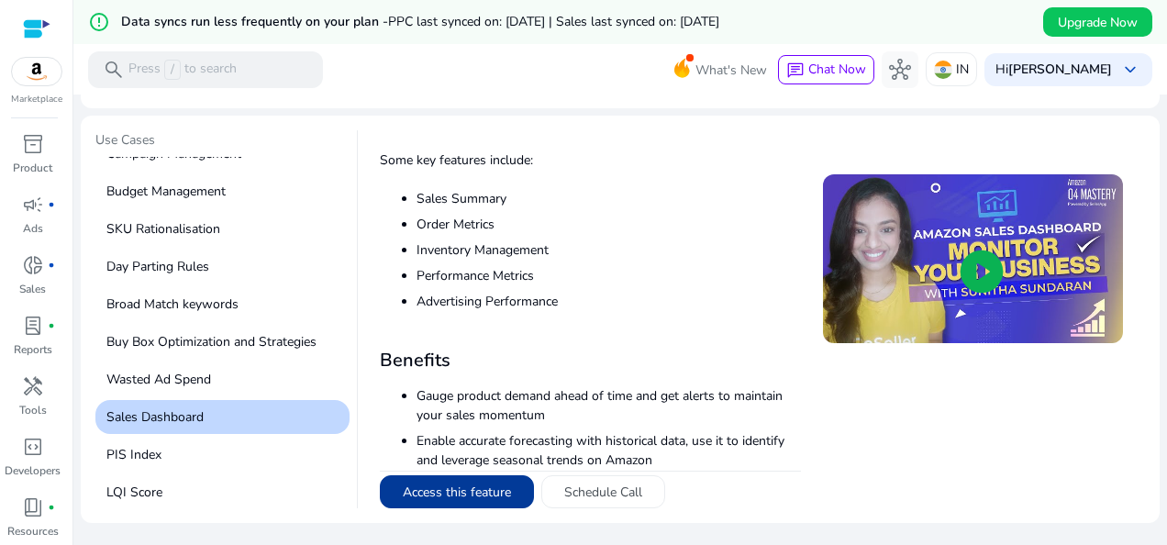
click at [413, 480] on button "Access this feature" at bounding box center [457, 491] width 154 height 33
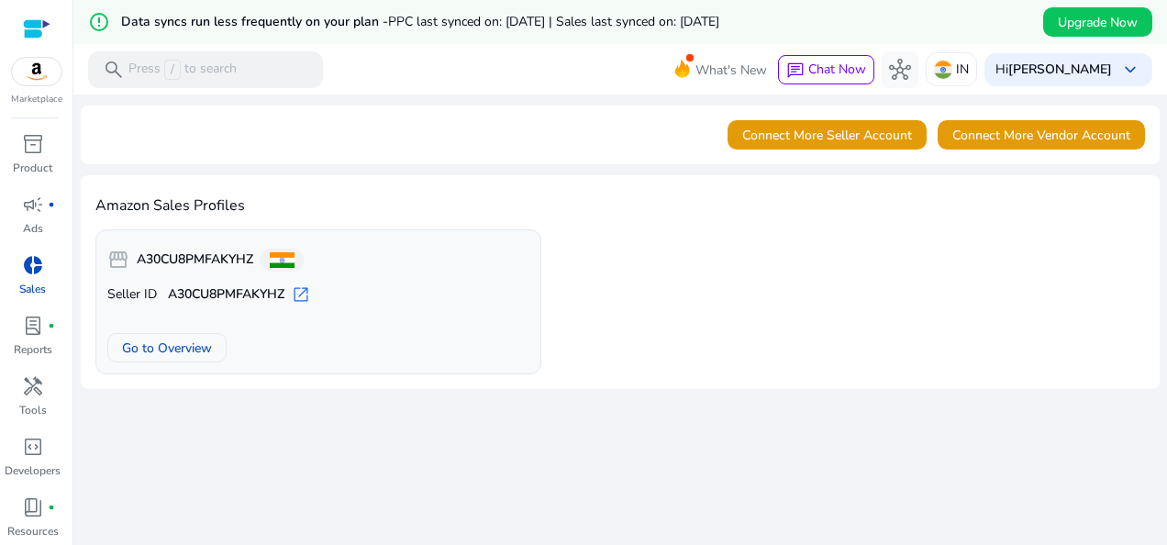
scroll to position [44, 0]
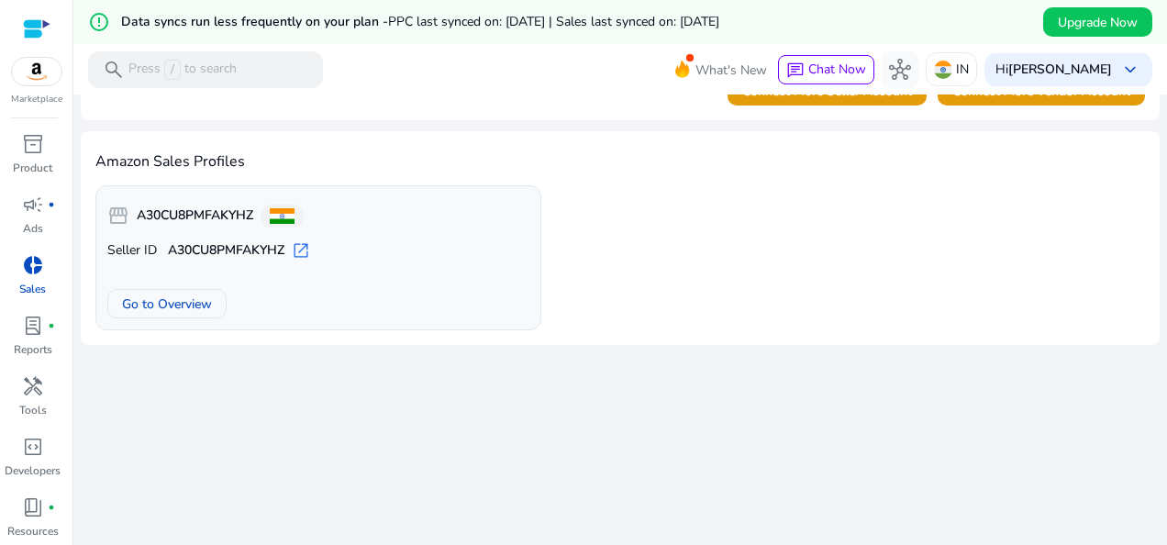
click at [34, 268] on span "donut_small" at bounding box center [33, 265] width 22 height 22
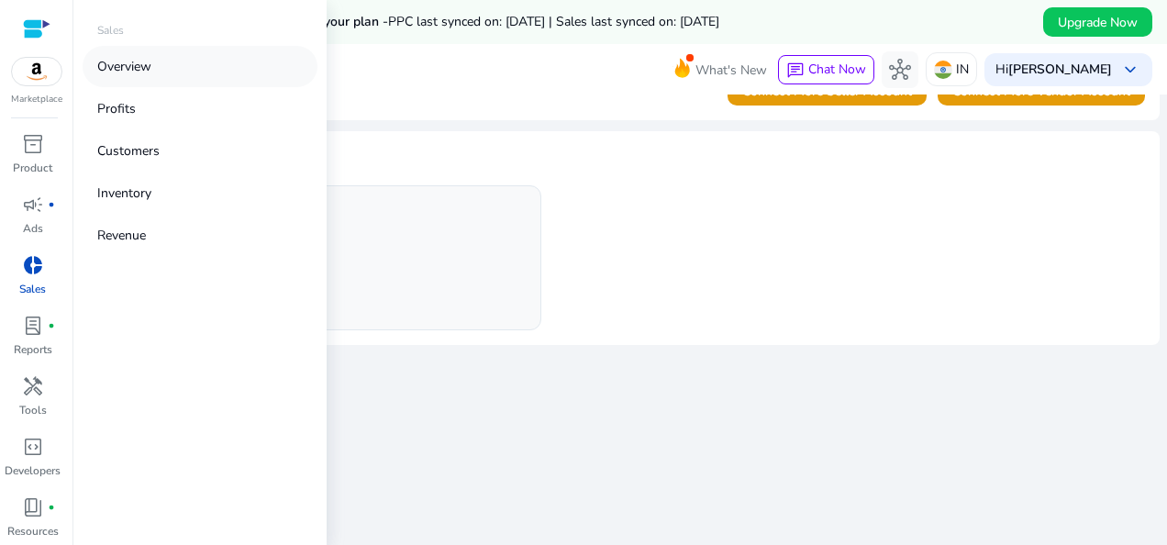
click at [166, 64] on link "Overview" at bounding box center [200, 66] width 235 height 41
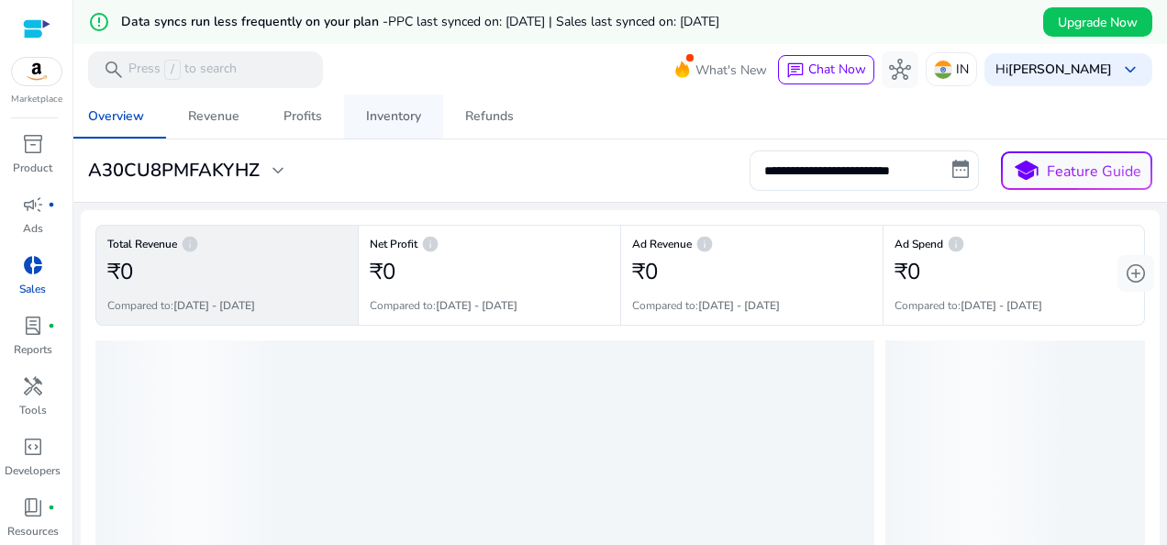
click at [376, 121] on div "Inventory" at bounding box center [393, 116] width 55 height 13
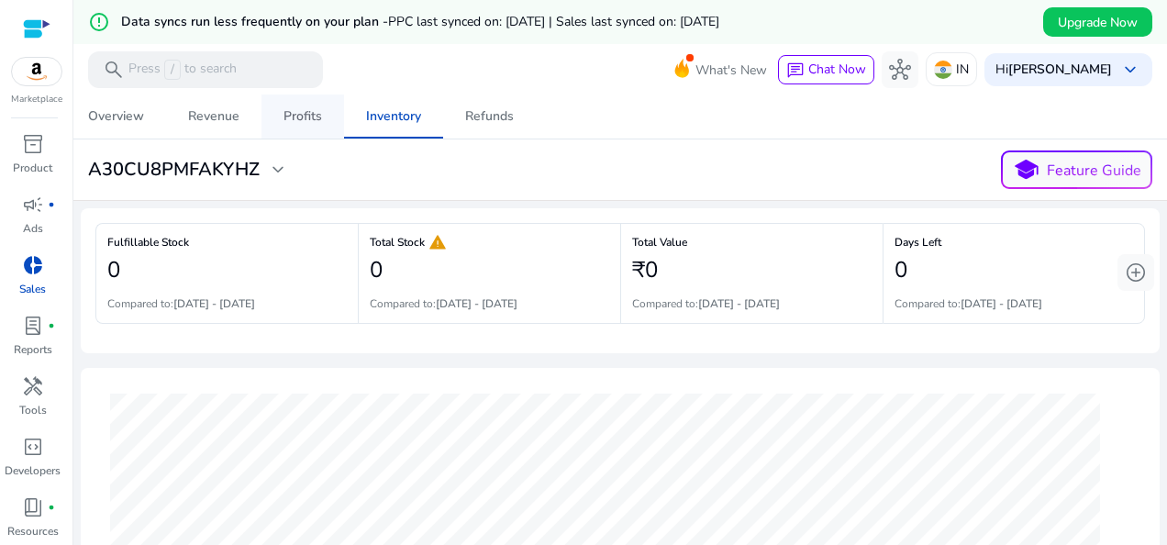
click at [304, 104] on span "Profits" at bounding box center [302, 116] width 39 height 44
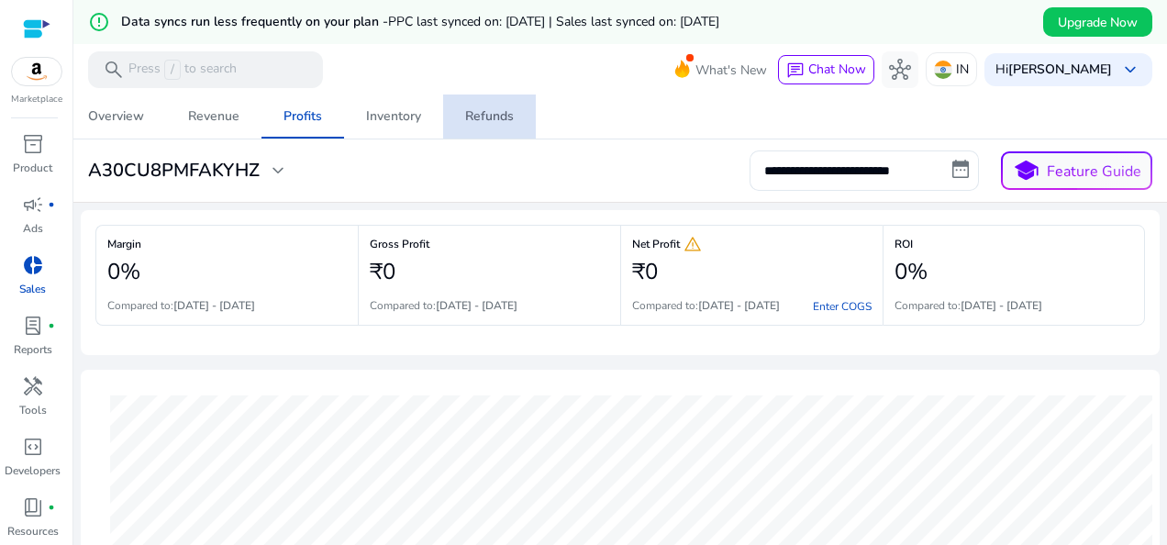
click at [496, 114] on div "Refunds" at bounding box center [489, 116] width 49 height 13
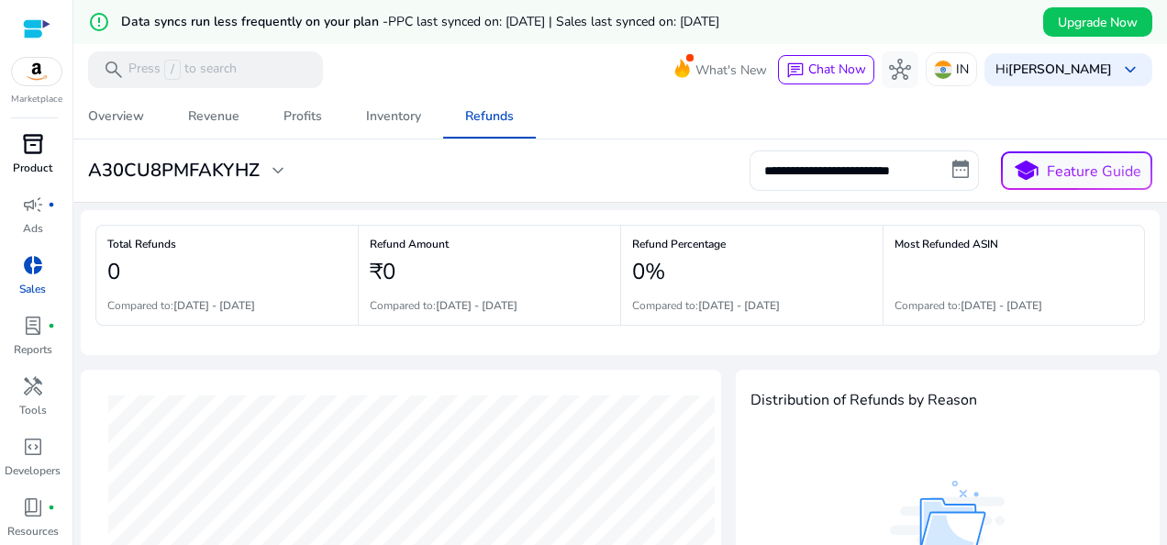
click at [31, 142] on span "inventory_2" at bounding box center [33, 144] width 22 height 22
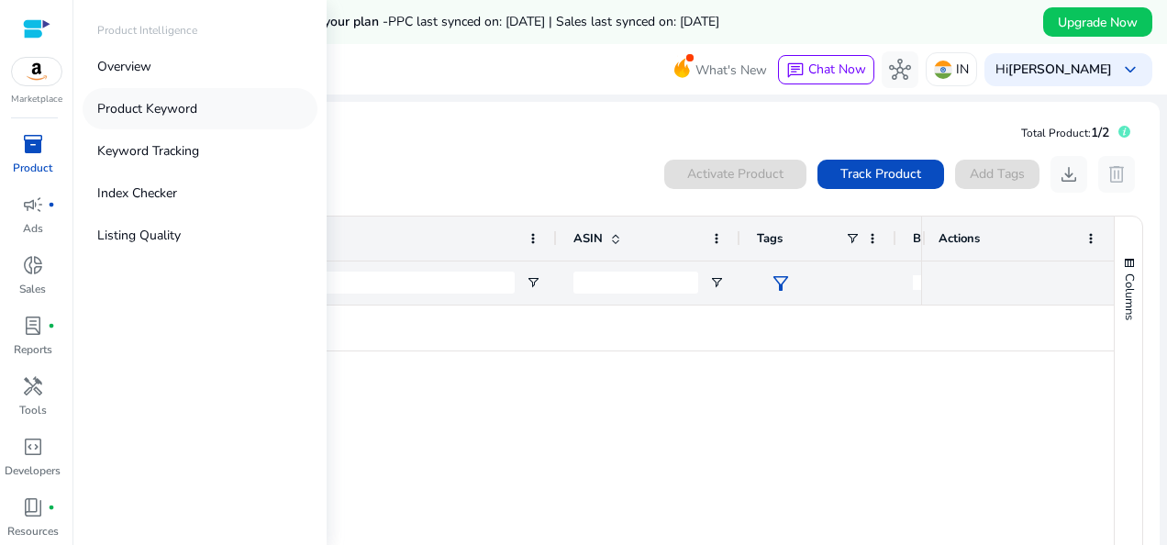
click at [155, 101] on p "Product Keyword" at bounding box center [147, 108] width 100 height 19
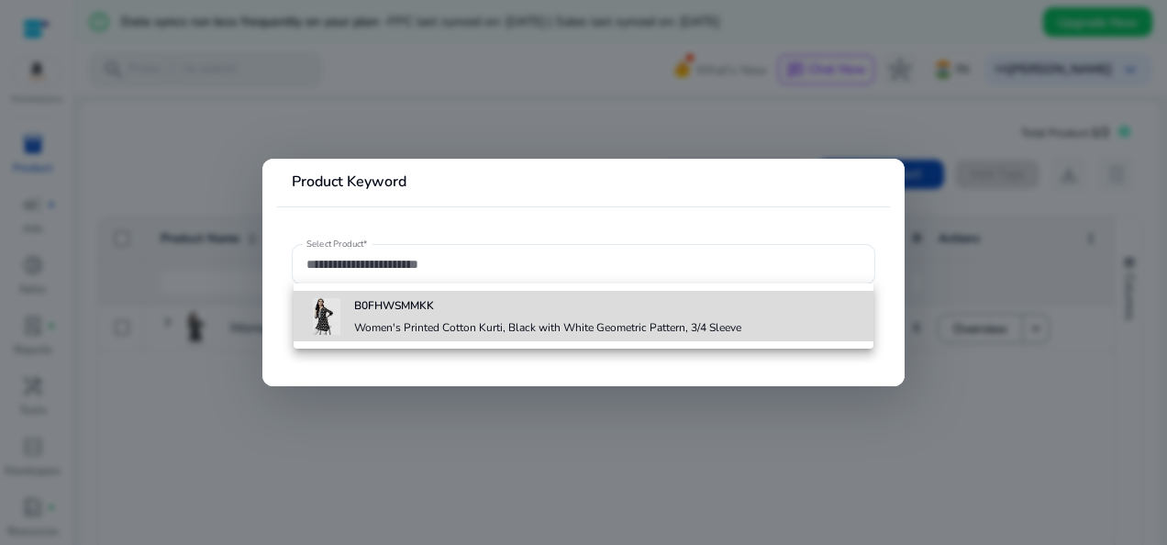
click at [446, 319] on div "B0FHWSMMKK Women's Printed Cotton Kurti, Black with White Geometric Pattern, 3/…" at bounding box center [547, 316] width 387 height 50
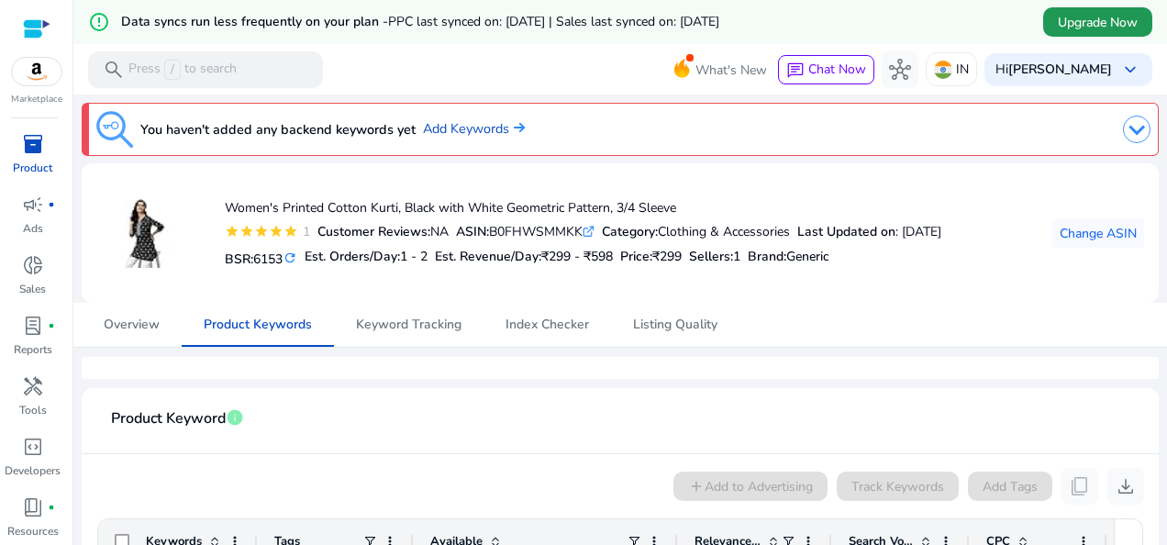
click at [1093, 23] on span "Upgrade Now" at bounding box center [1097, 22] width 80 height 19
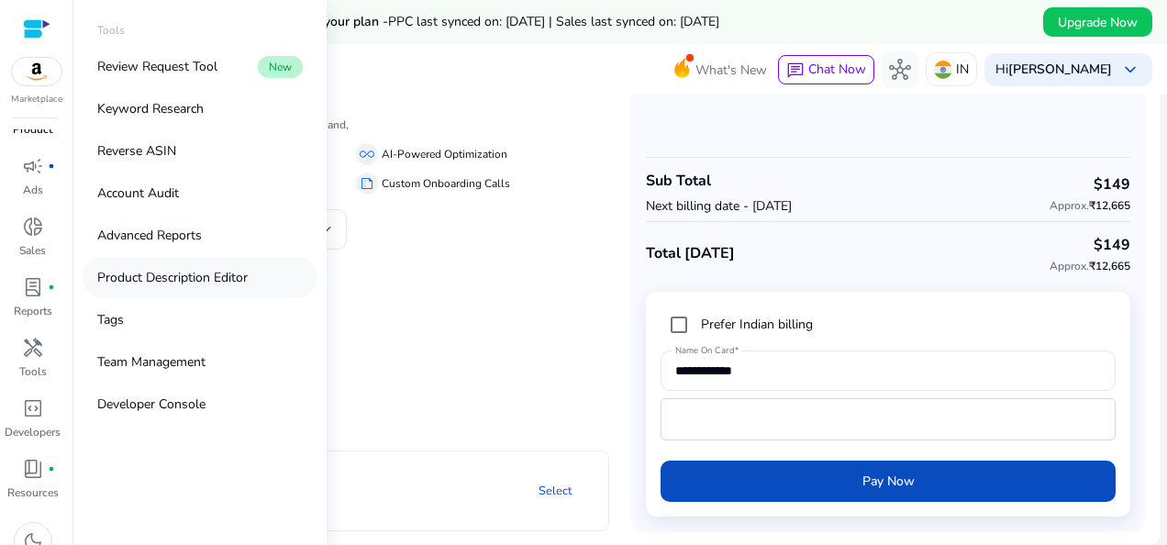
scroll to position [61, 0]
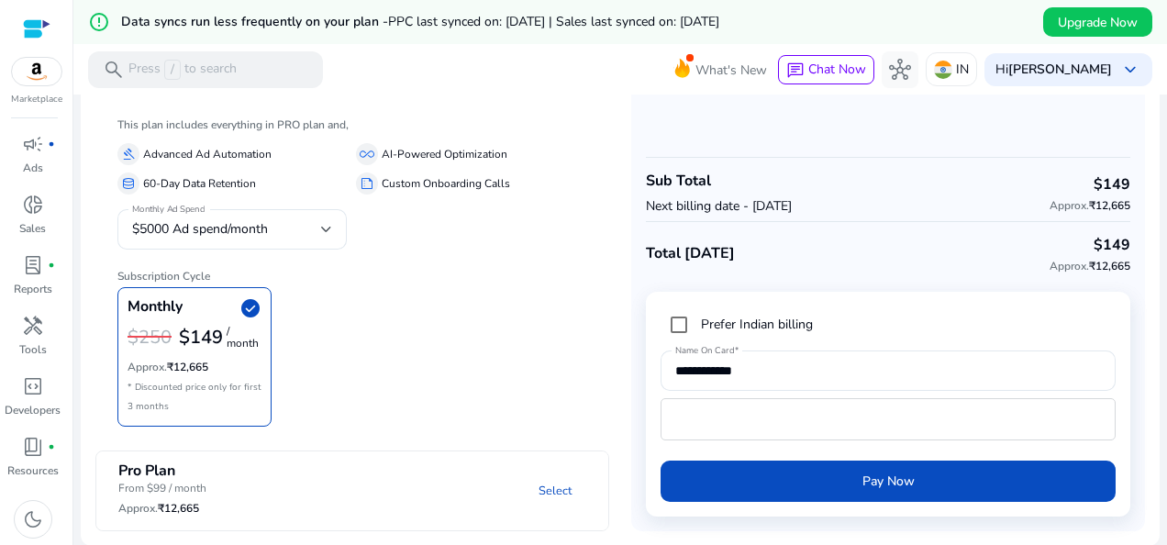
click at [531, 471] on mat-panel-description "Select" at bounding box center [446, 490] width 324 height 57
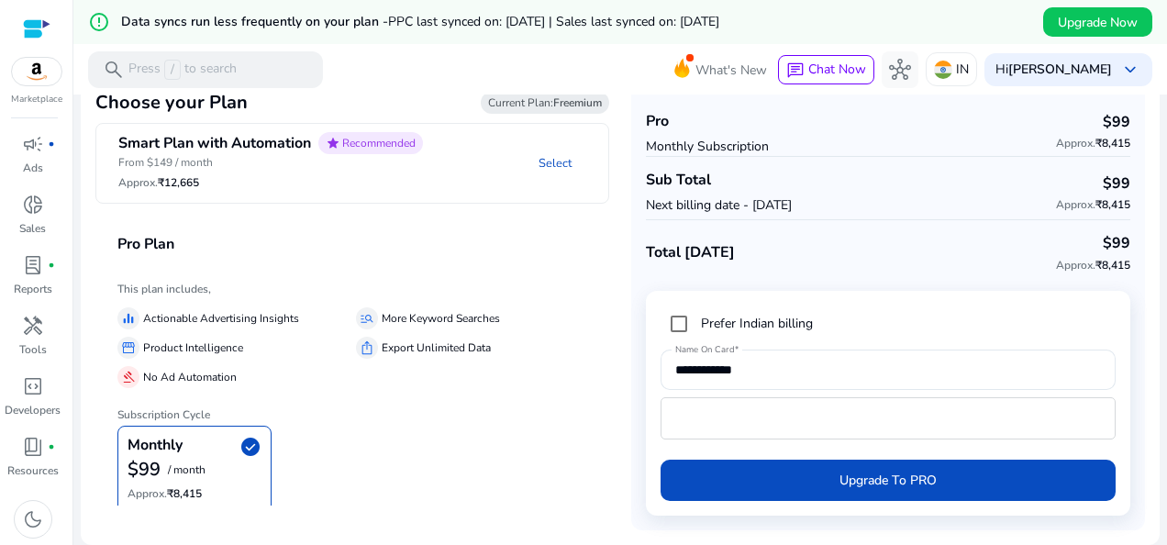
scroll to position [68, 0]
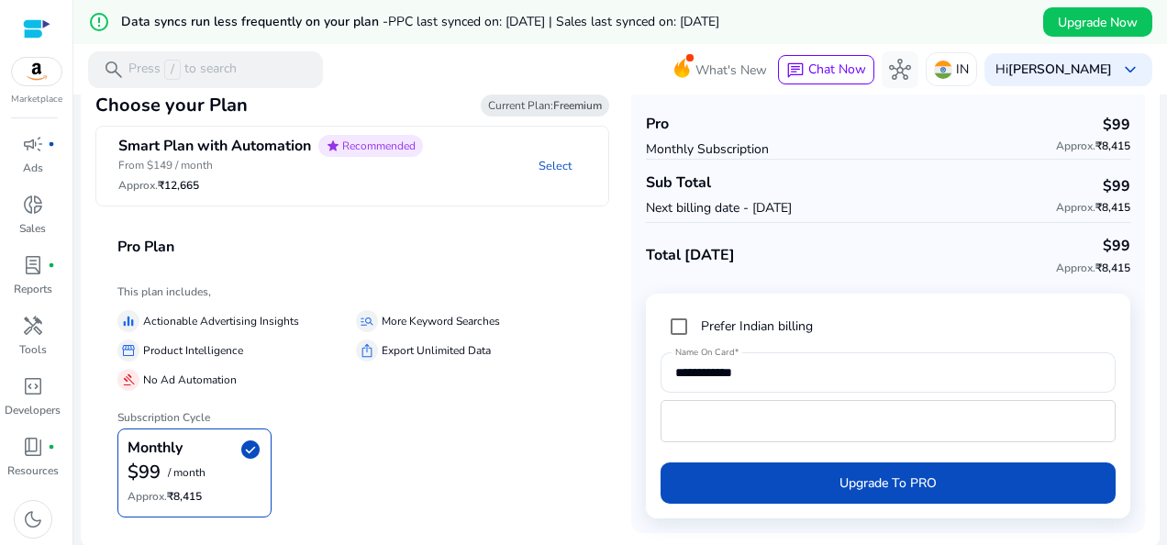
click at [283, 177] on div "Smart Plan with Automation star Recommended From $149 / month Approx. ₹12,665" at bounding box center [270, 165] width 304 height 61
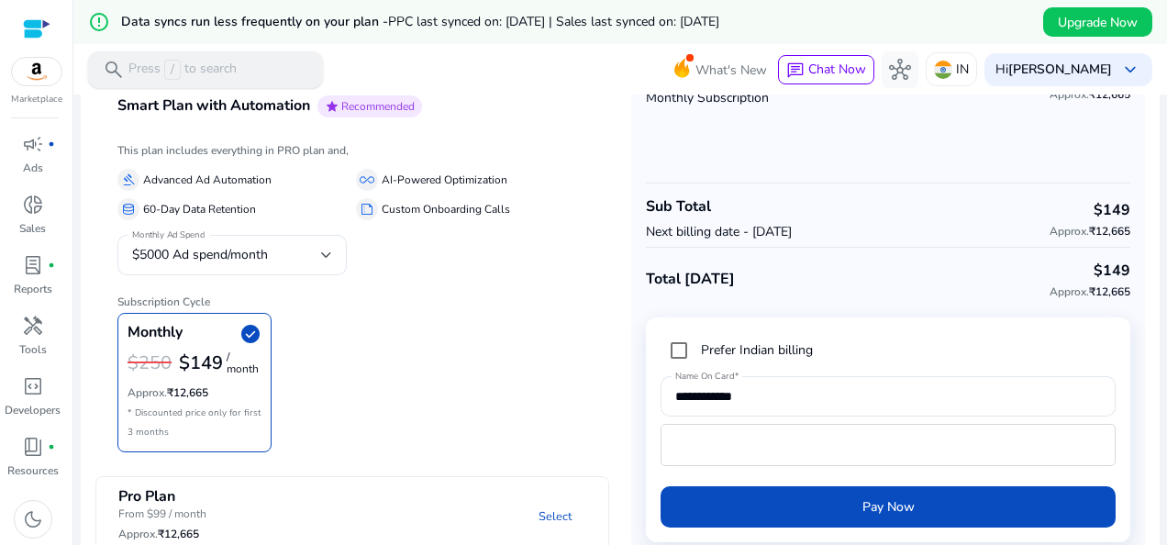
scroll to position [145, 0]
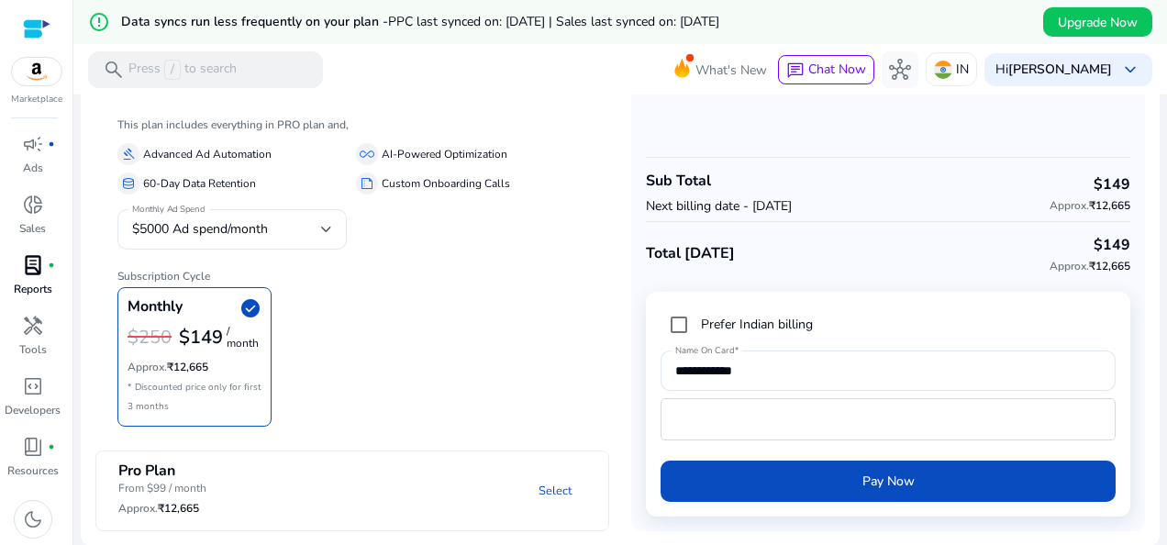
click at [27, 269] on span "lab_profile" at bounding box center [33, 265] width 22 height 22
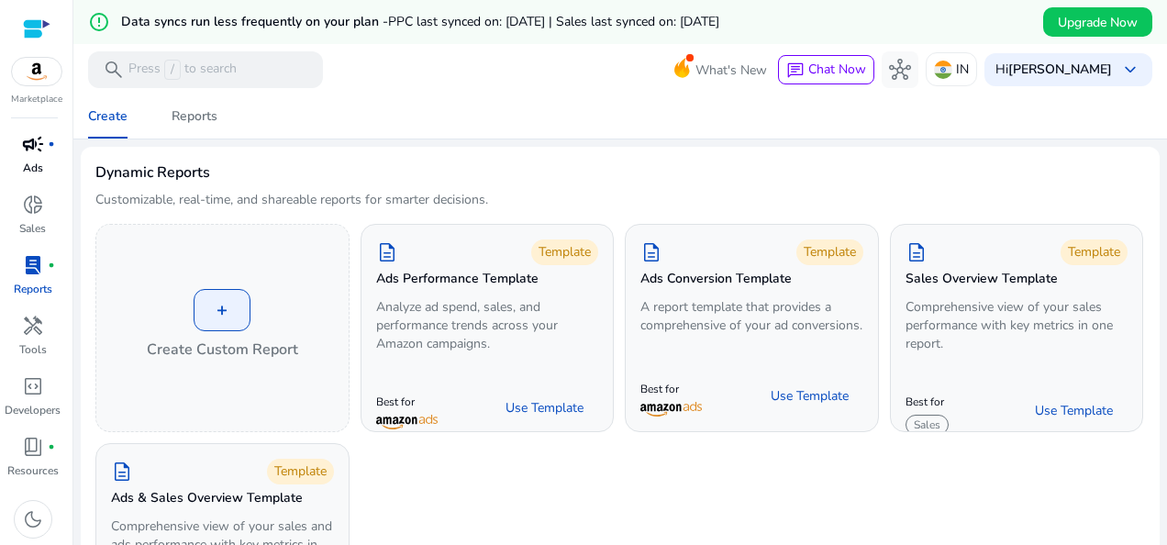
click at [33, 149] on span "campaign" at bounding box center [33, 144] width 22 height 22
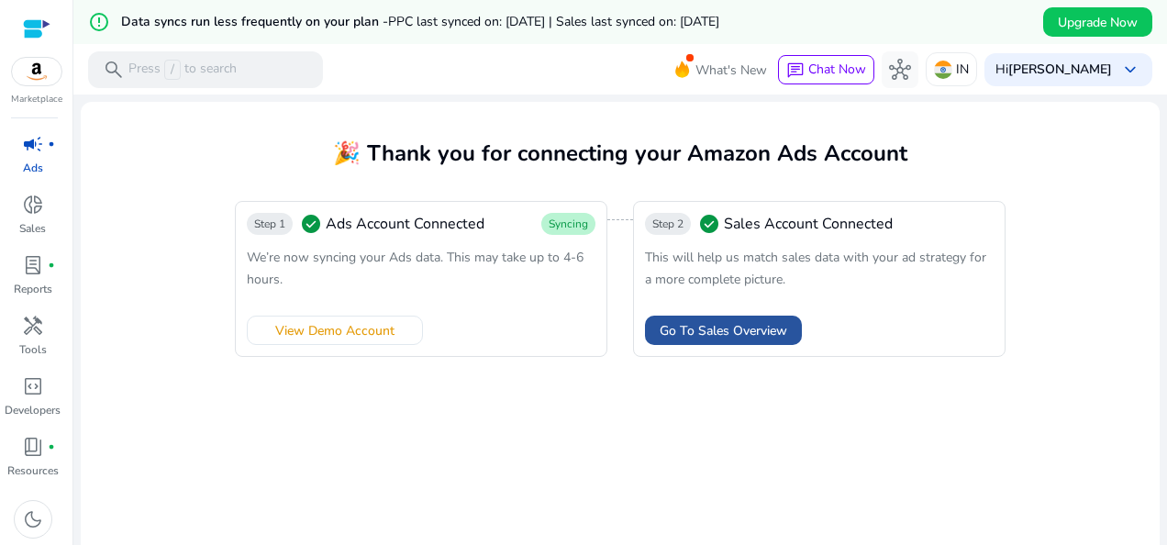
click at [714, 328] on span "Go To Sales Overview" at bounding box center [722, 330] width 127 height 19
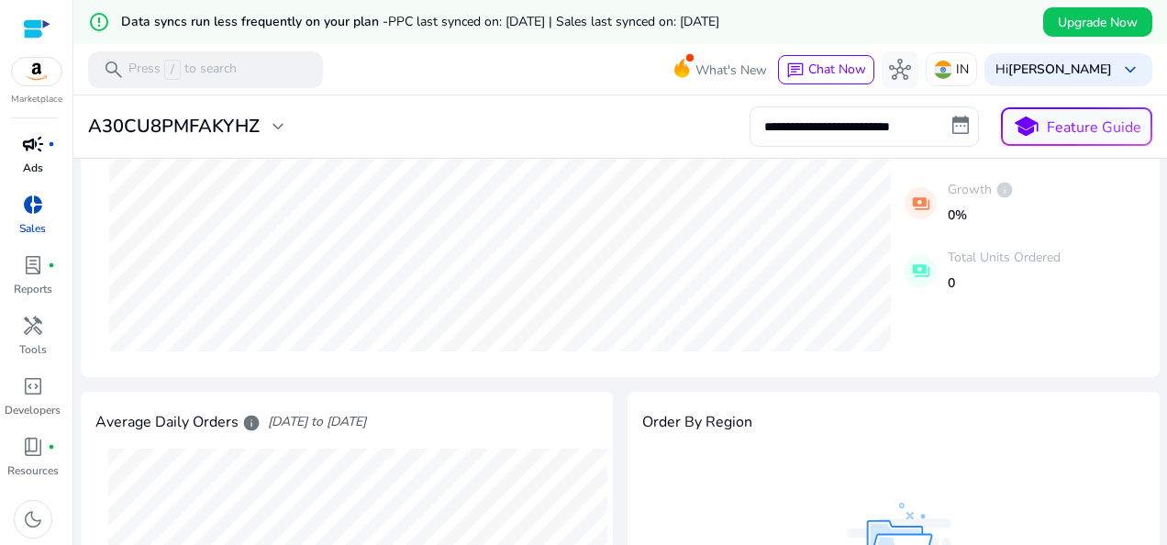
scroll to position [734, 0]
